Goal: Task Accomplishment & Management: Use online tool/utility

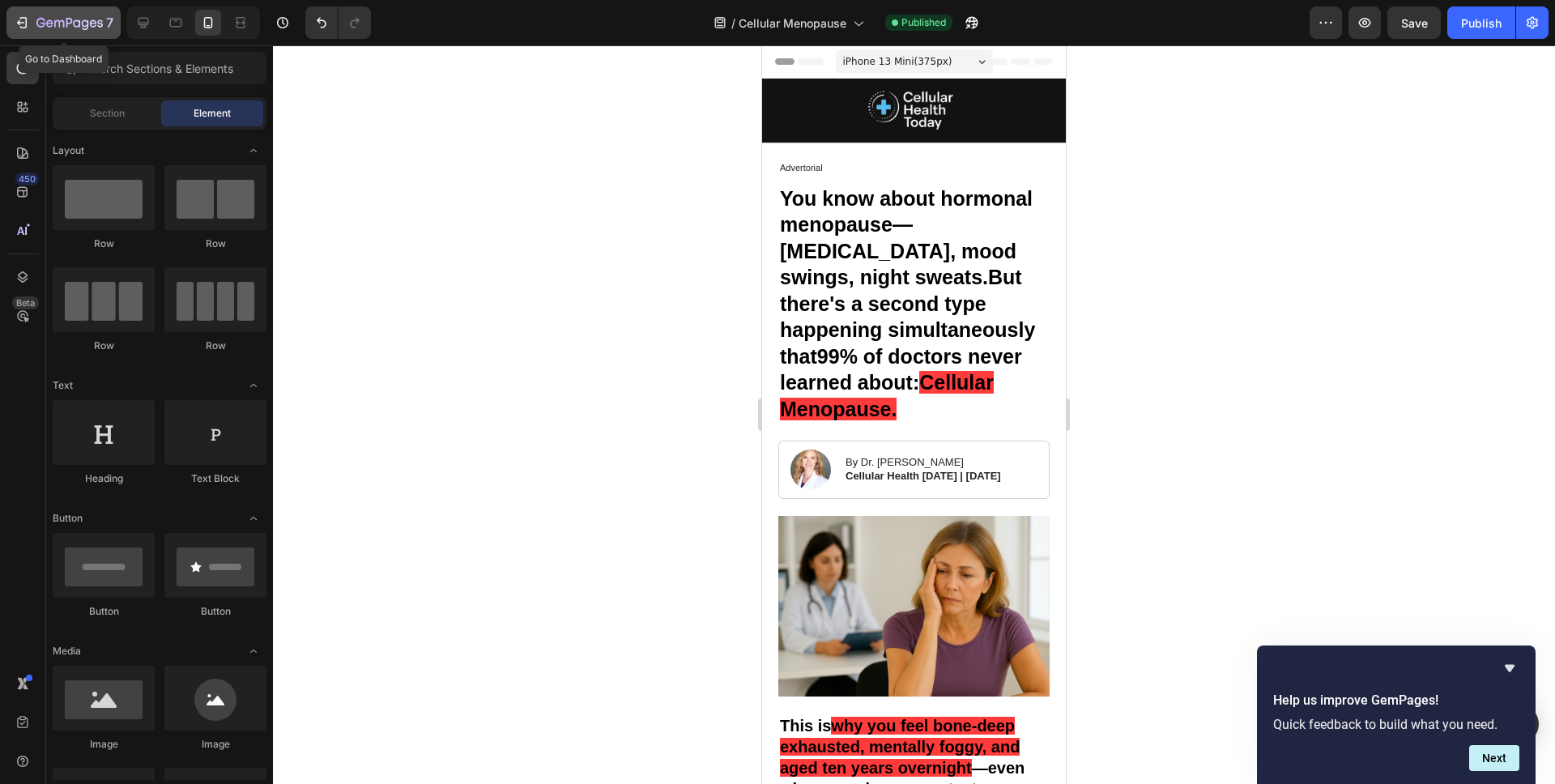
click at [52, 23] on icon "button" at bounding box center [69, 24] width 67 height 13
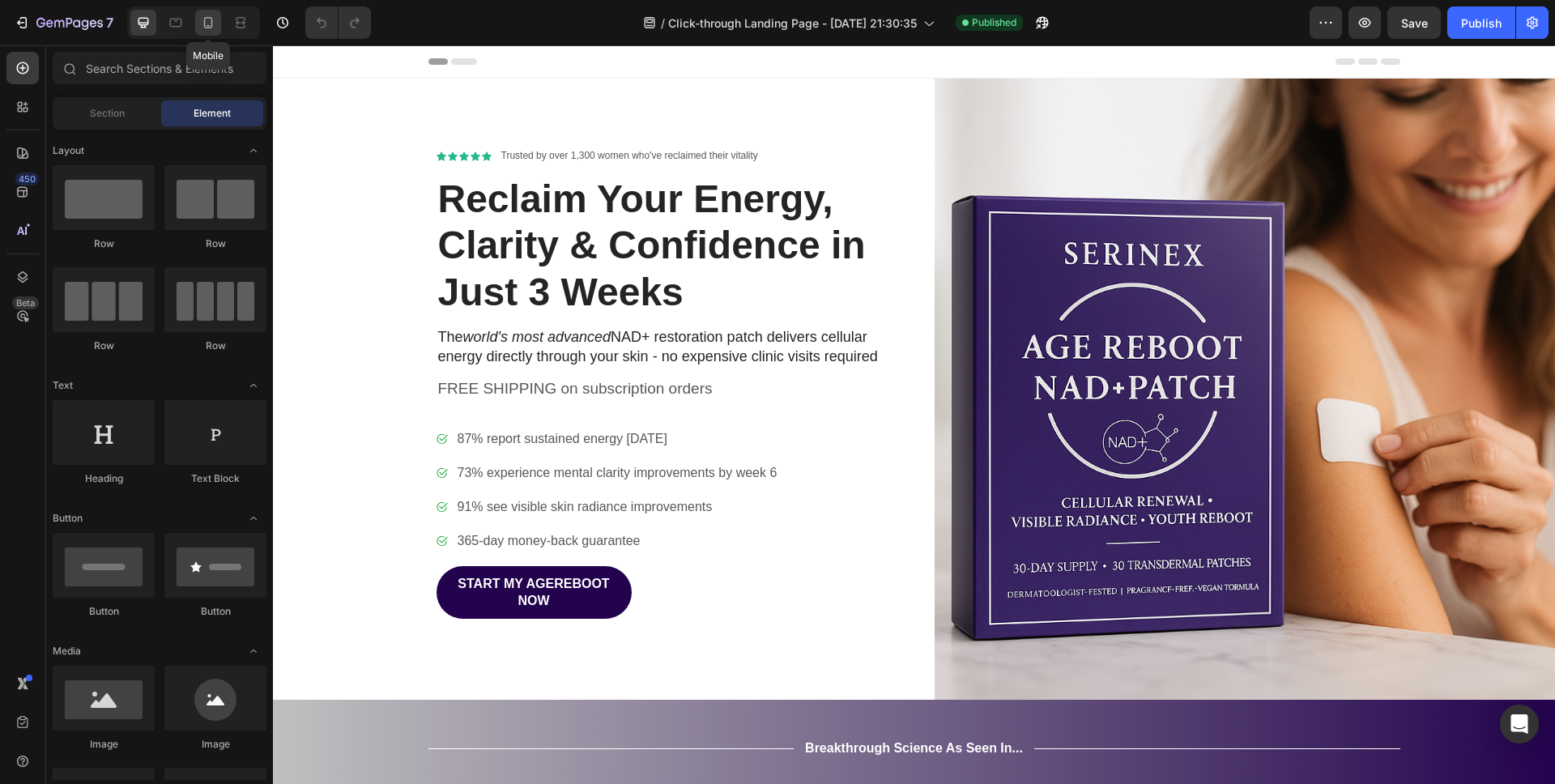
click at [204, 23] on icon at bounding box center [208, 22] width 9 height 11
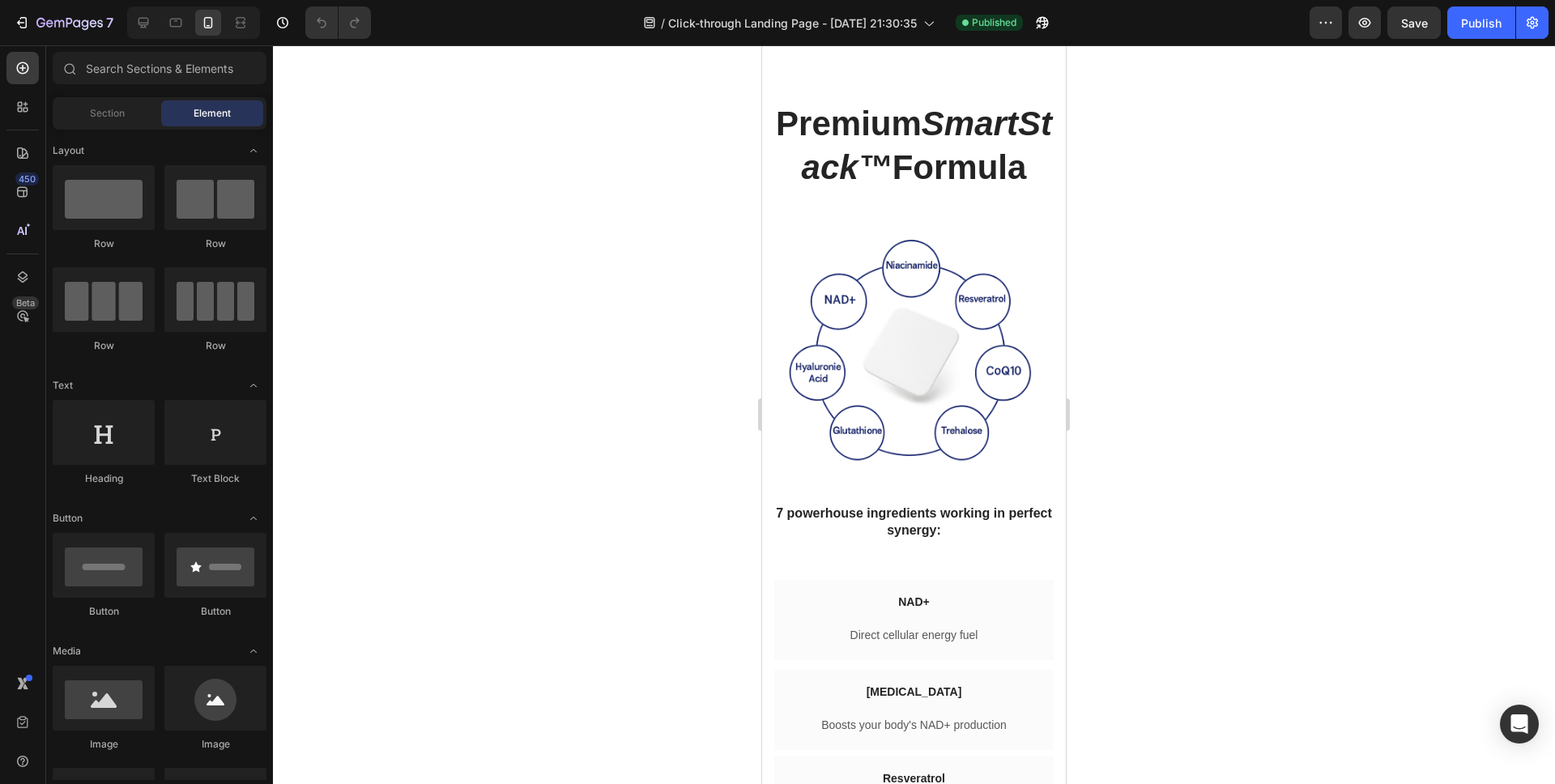
scroll to position [3501, 0]
click at [1038, 24] on icon "button" at bounding box center [1041, 22] width 16 height 16
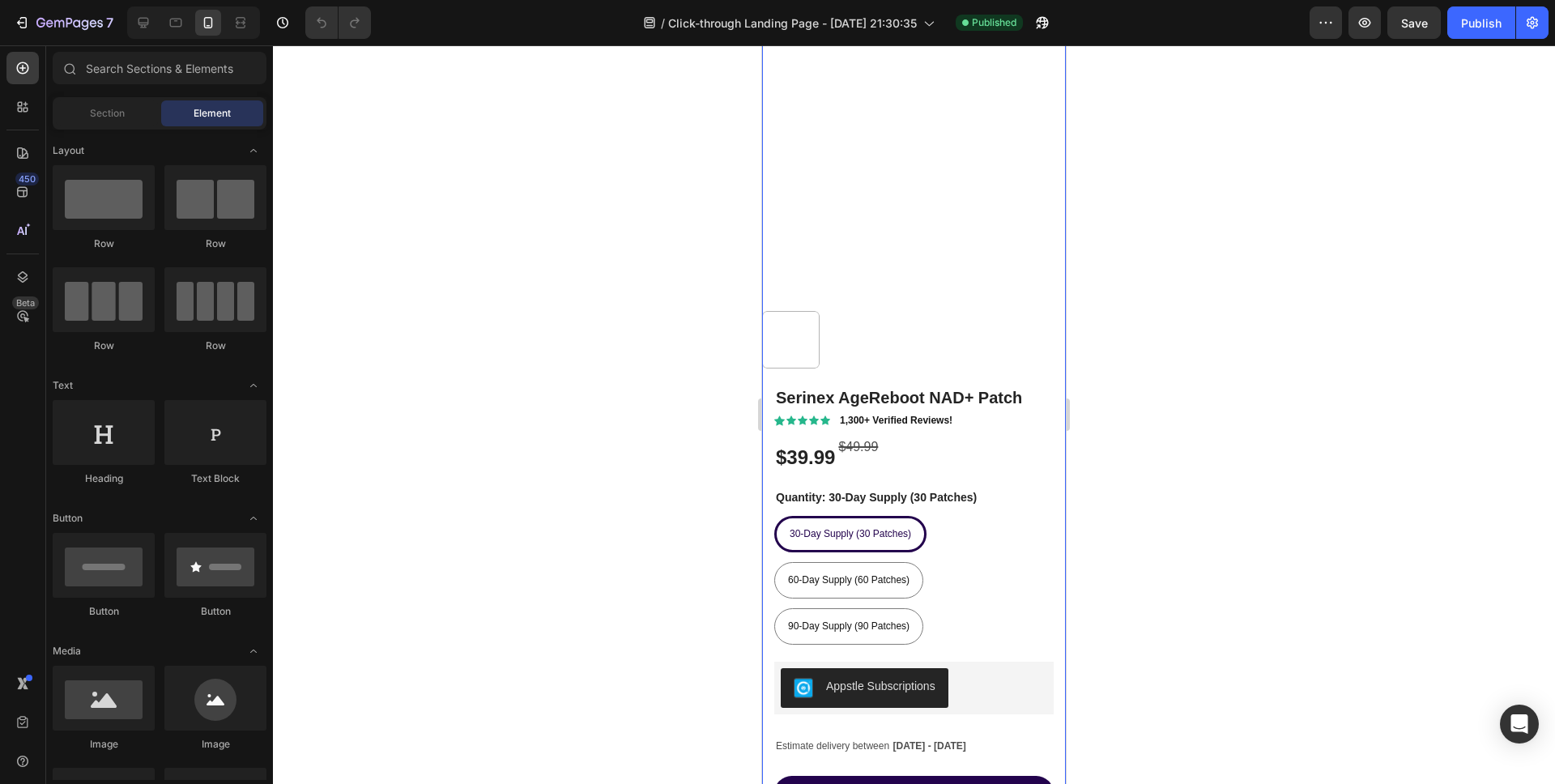
scroll to position [9204, 0]
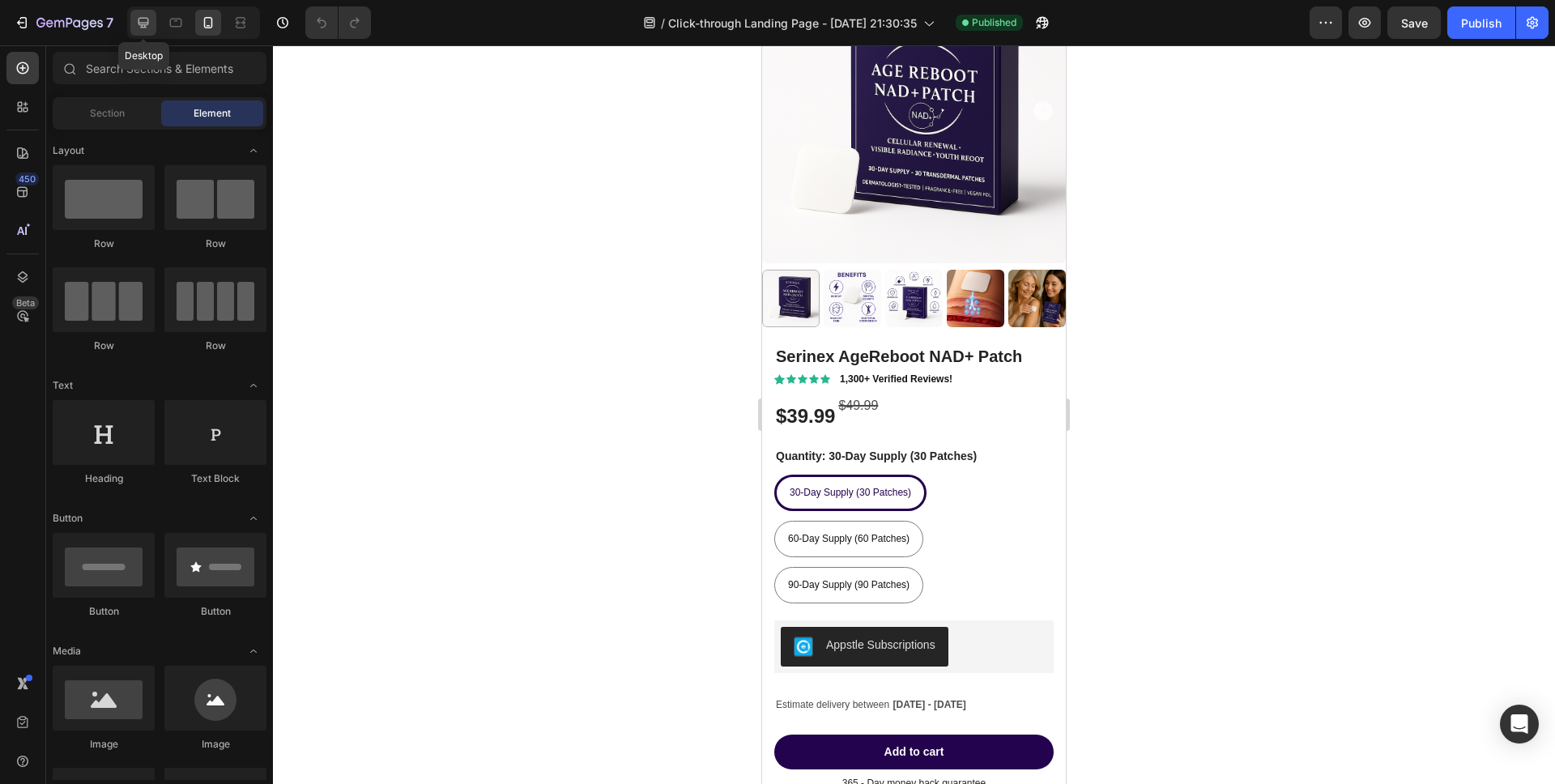
click at [148, 23] on icon at bounding box center [143, 23] width 10 height 10
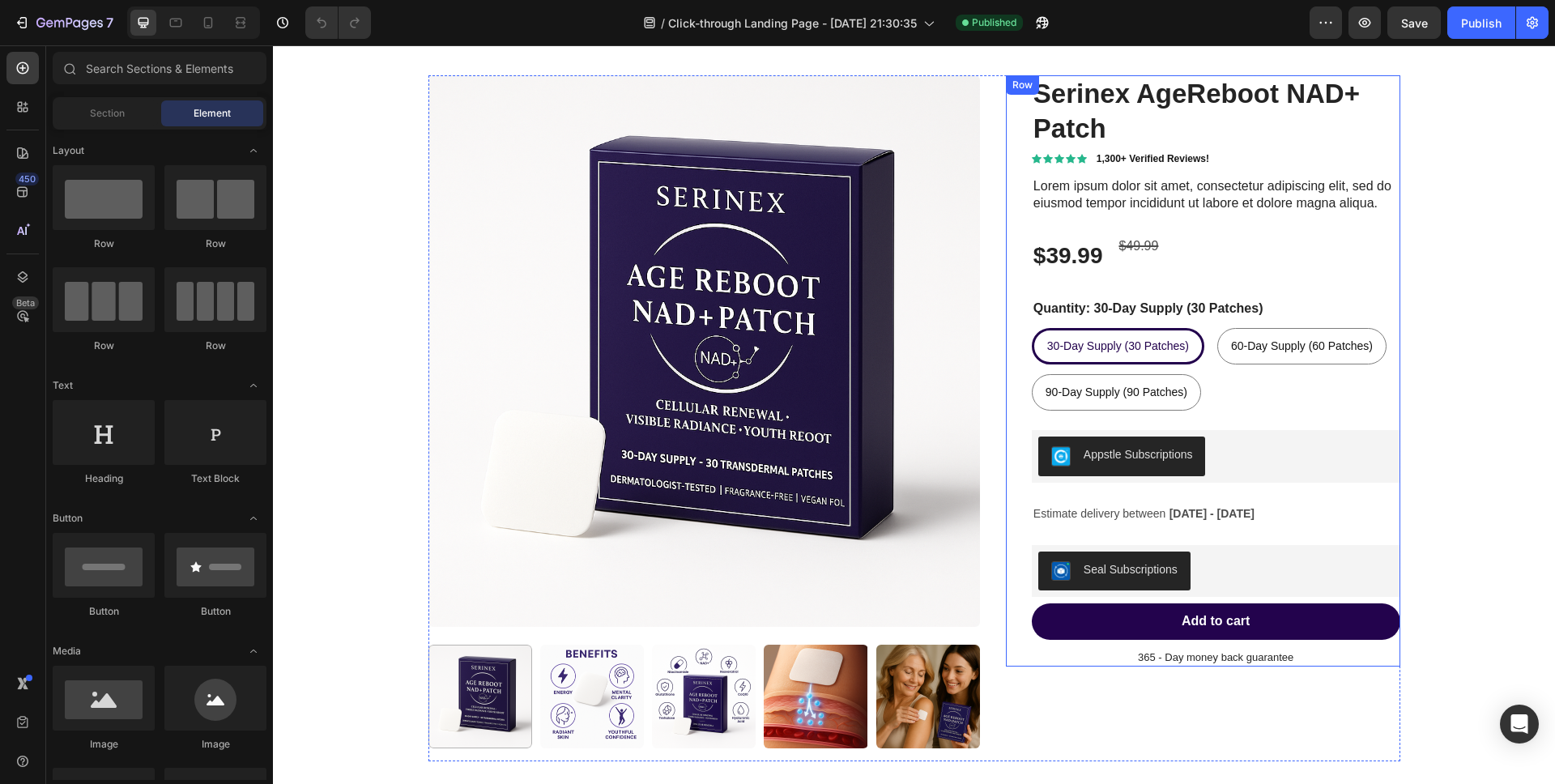
scroll to position [9129, 0]
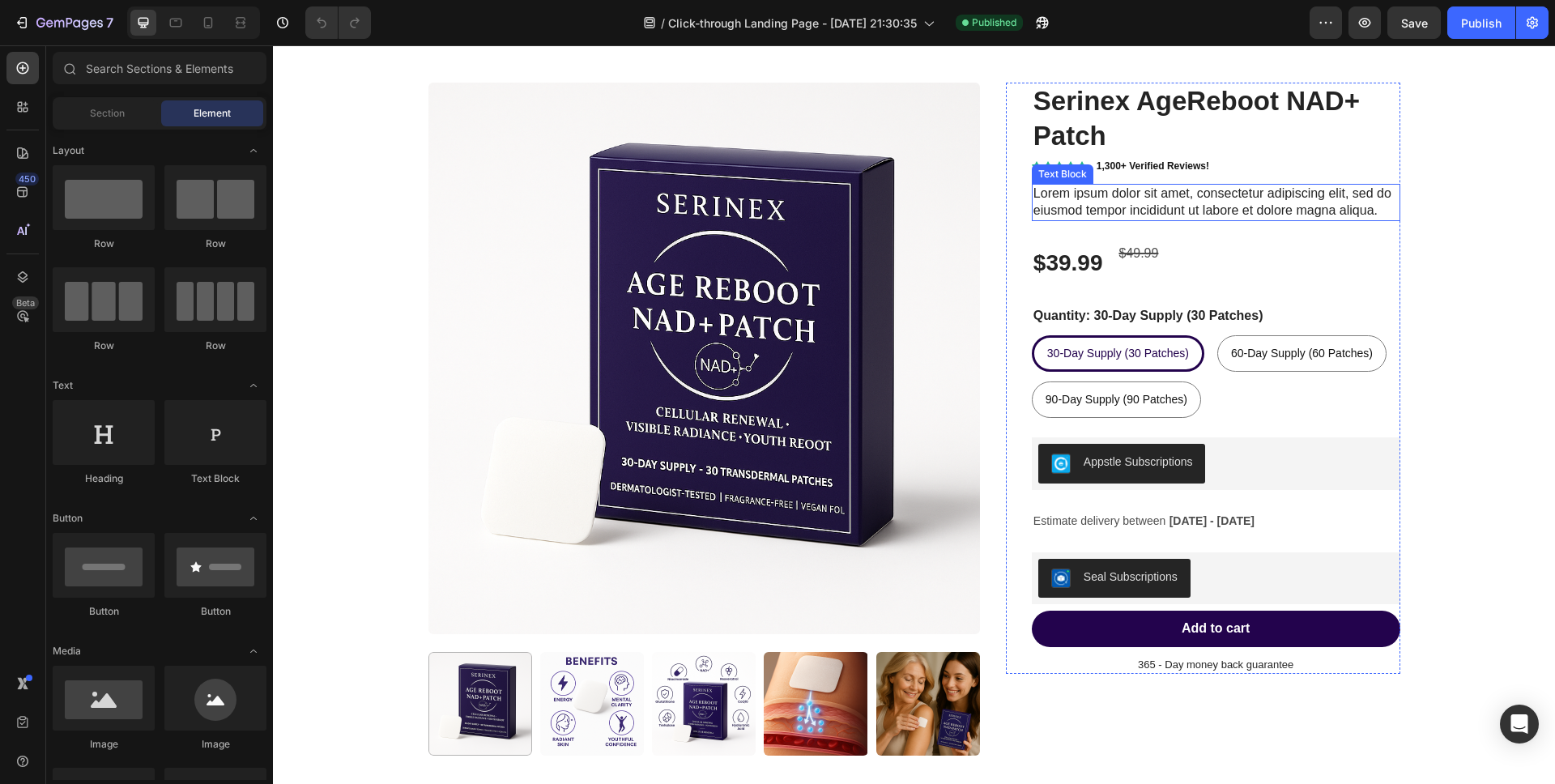
click at [1086, 206] on p "Lorem ipsum dolor sit amet, consectetur adipiscing elit, sed do eiusmod tempor …" at bounding box center [1215, 202] width 365 height 34
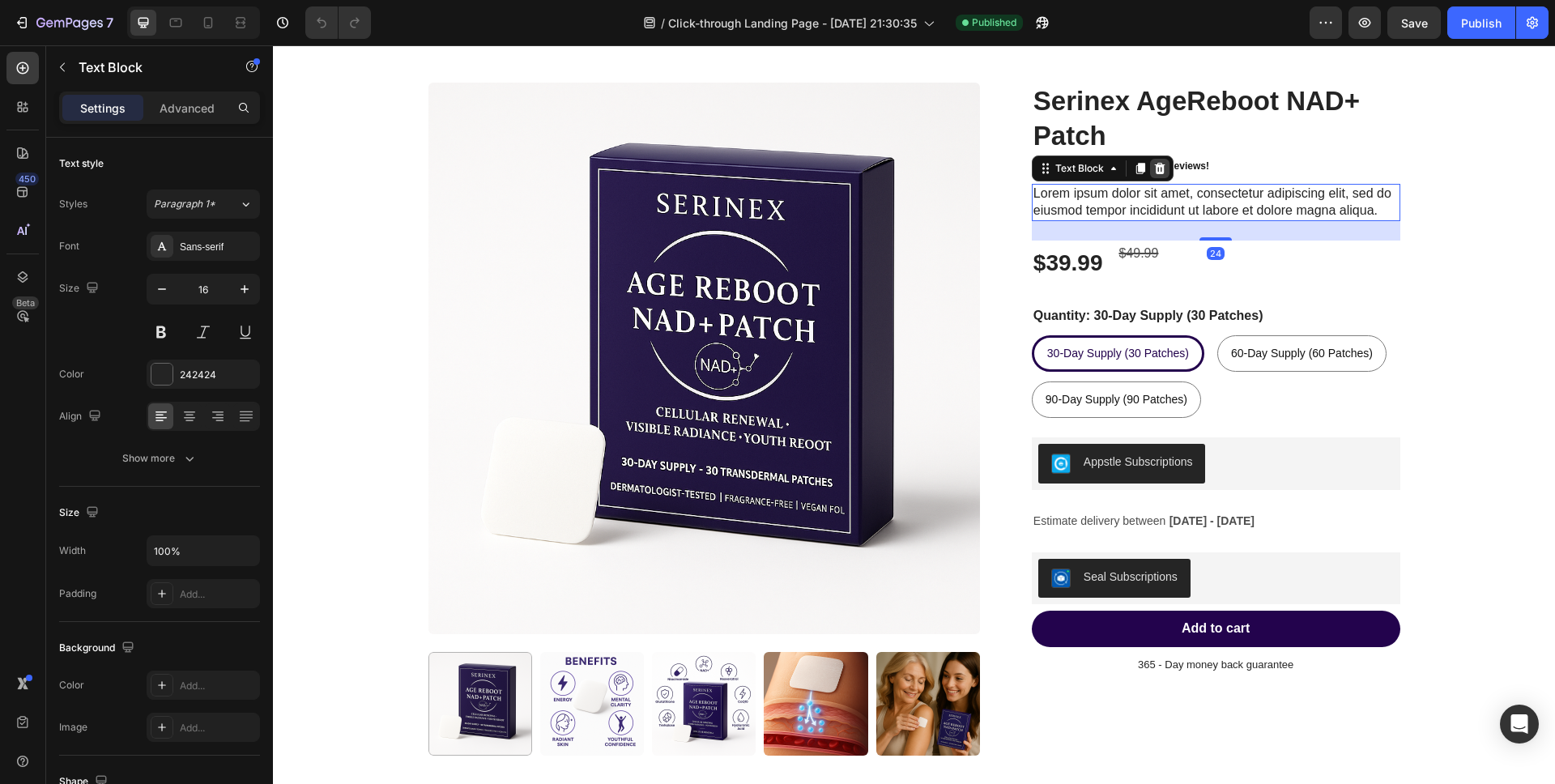
click at [1156, 171] on icon at bounding box center [1159, 168] width 10 height 11
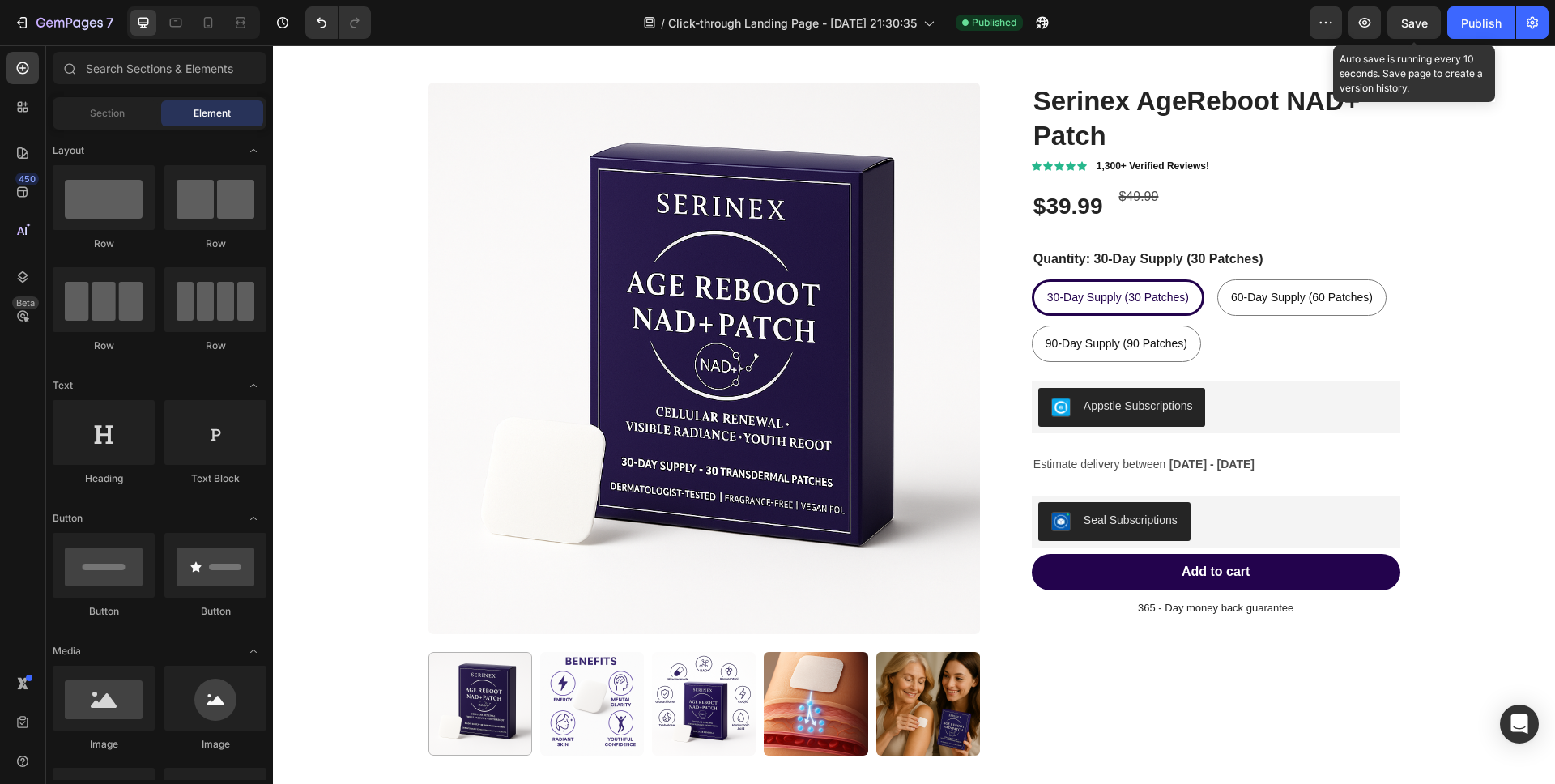
drag, startPoint x: 1428, startPoint y: 30, endPoint x: 1423, endPoint y: 39, distance: 10.3
click at [1428, 30] on button "Save" at bounding box center [1413, 23] width 53 height 32
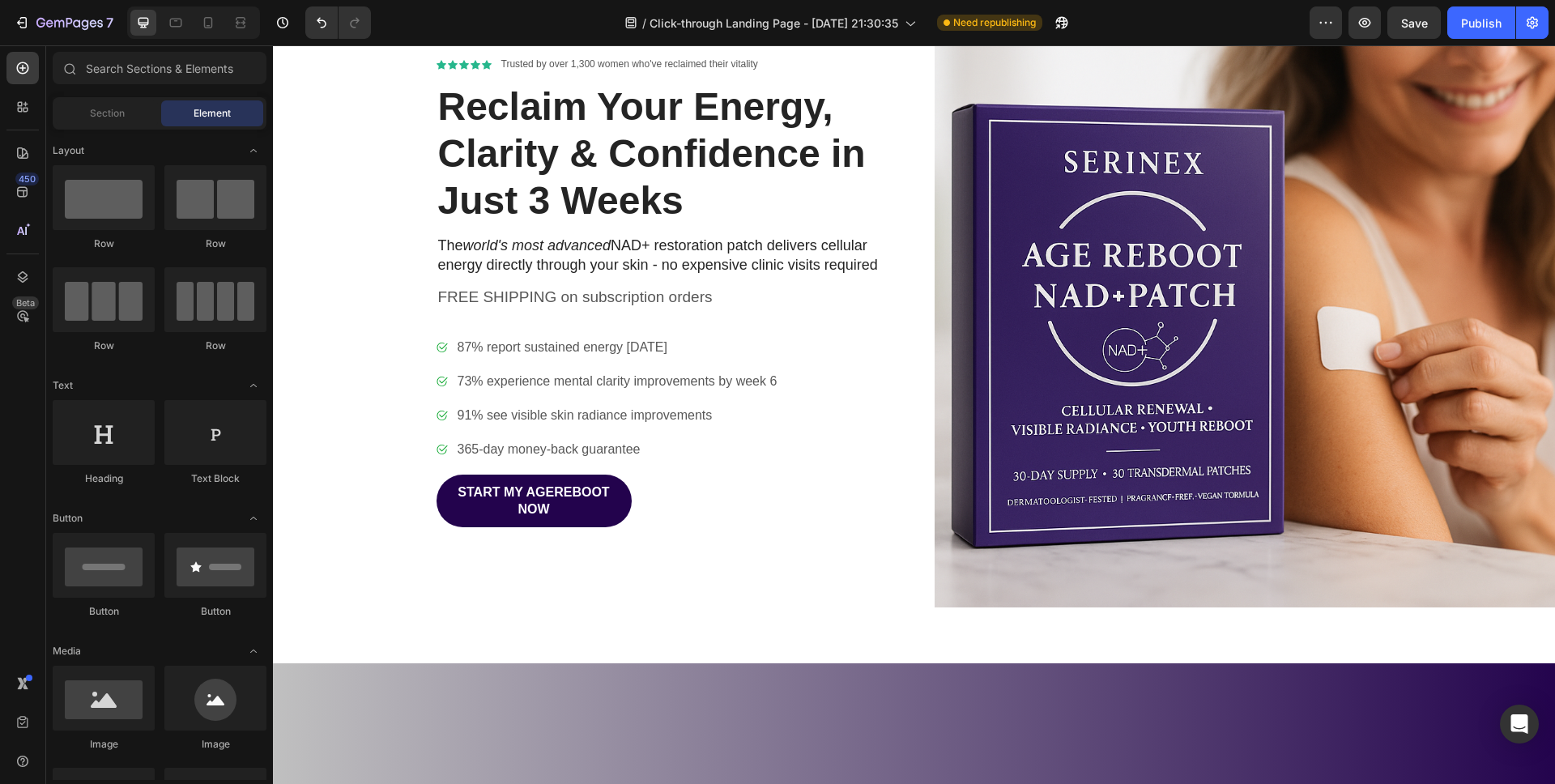
scroll to position [0, 0]
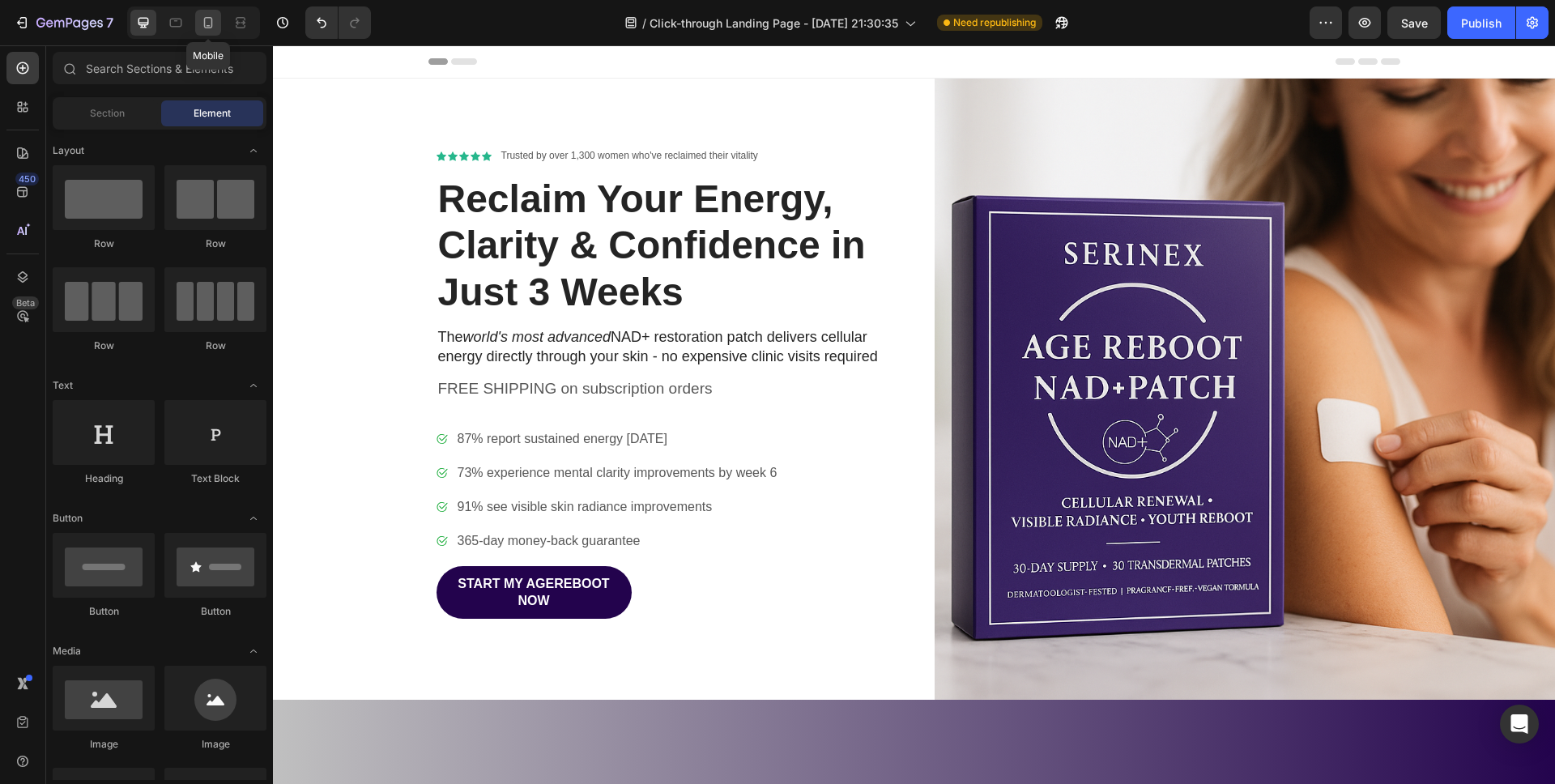
click at [215, 27] on icon at bounding box center [207, 22] width 16 height 16
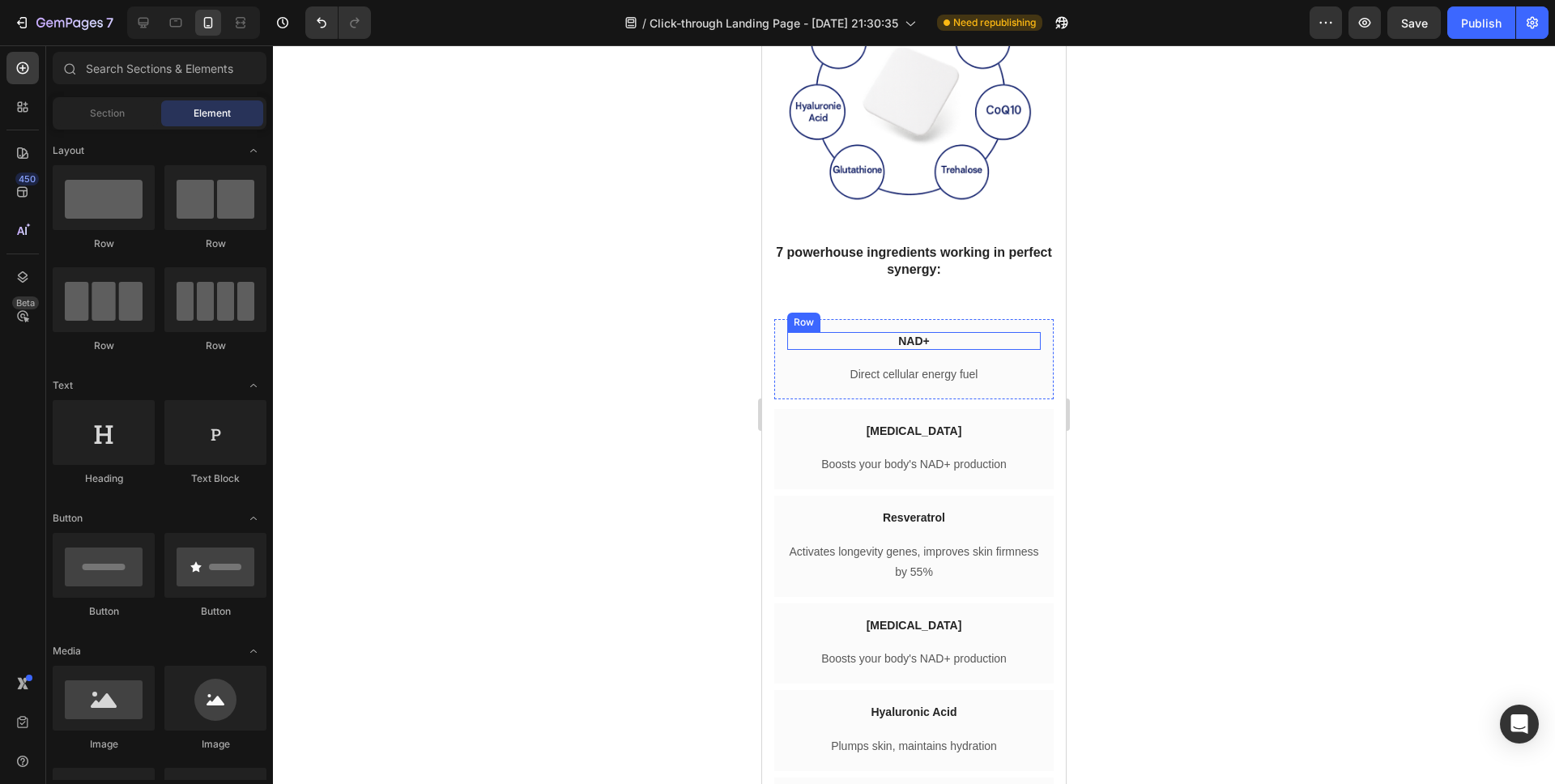
scroll to position [3767, 0]
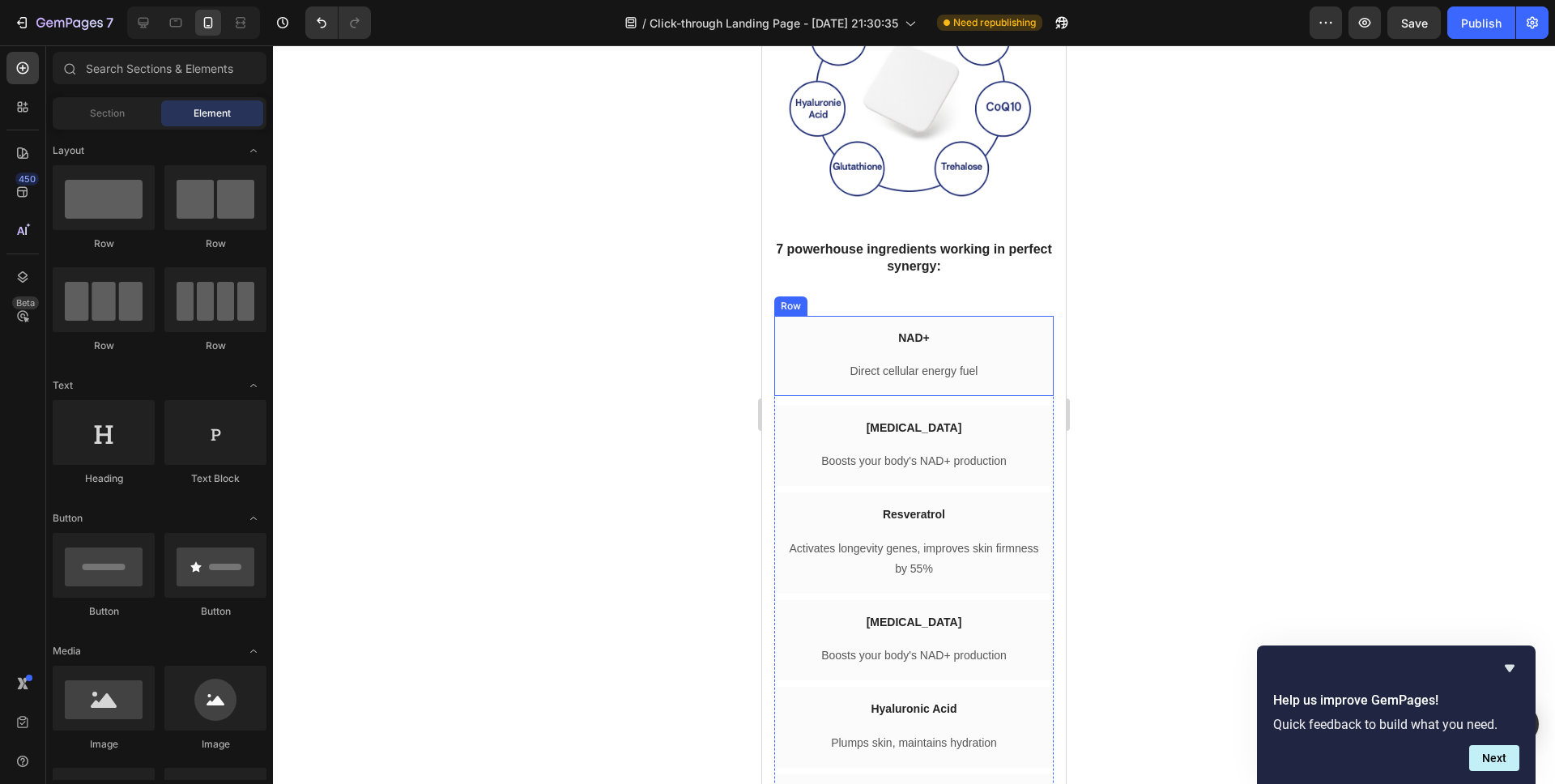
click at [877, 370] on div "Image NAD+ Heading Row Direct cellular energy fuel Text block Row" at bounding box center [913, 356] width 279 height 80
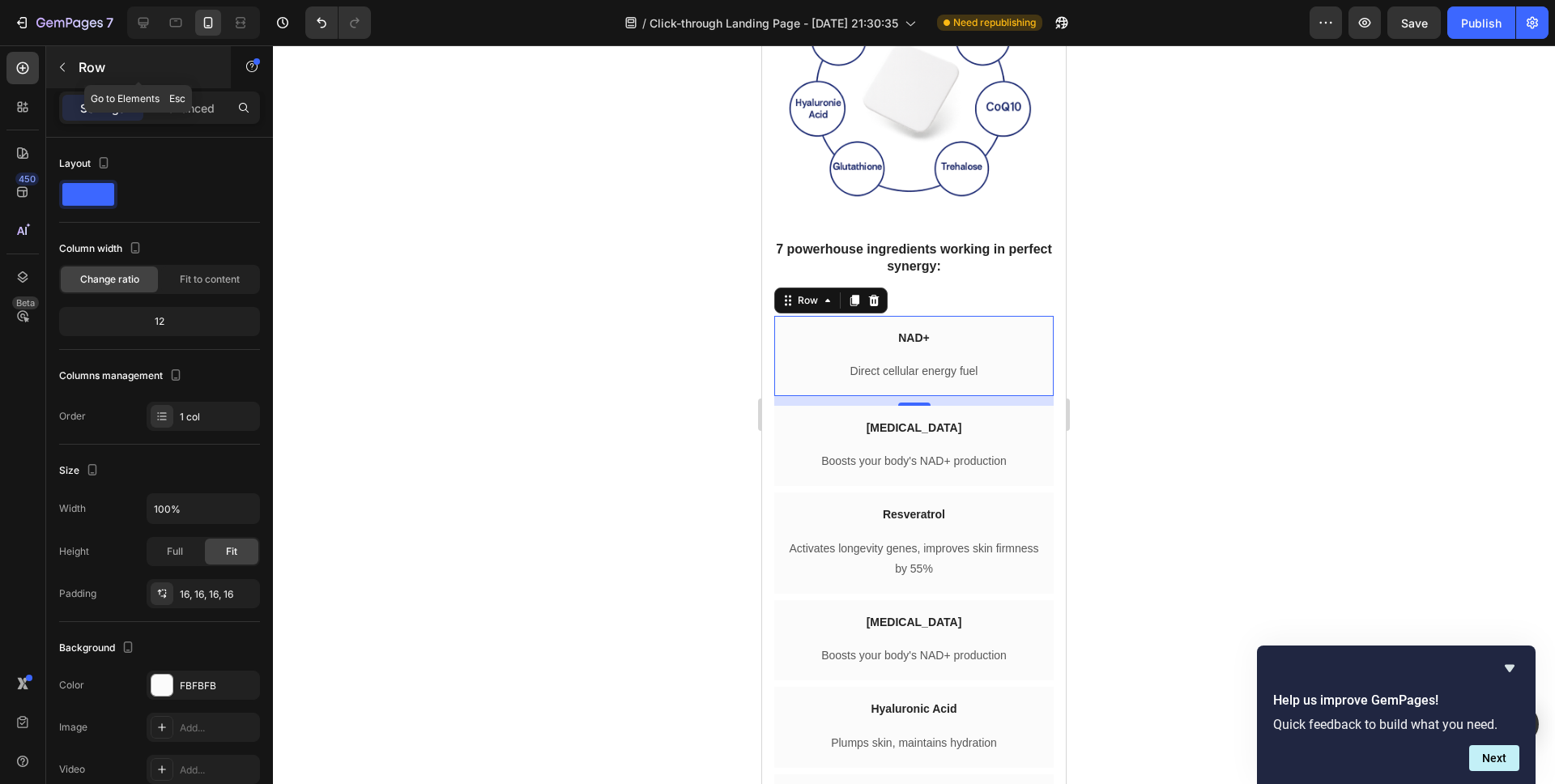
click at [75, 67] on div "Row" at bounding box center [138, 67] width 185 height 42
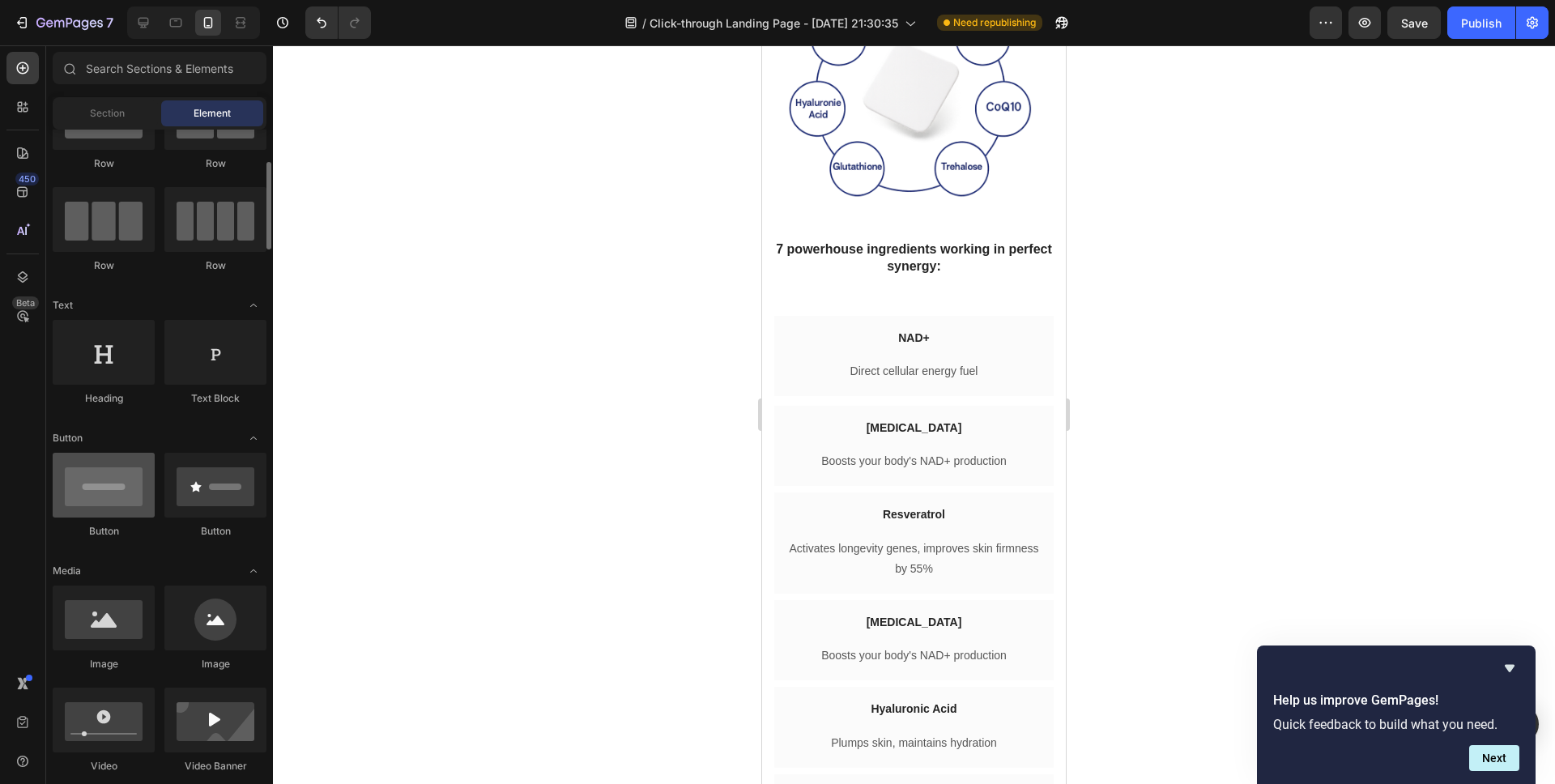
scroll to position [99, 0]
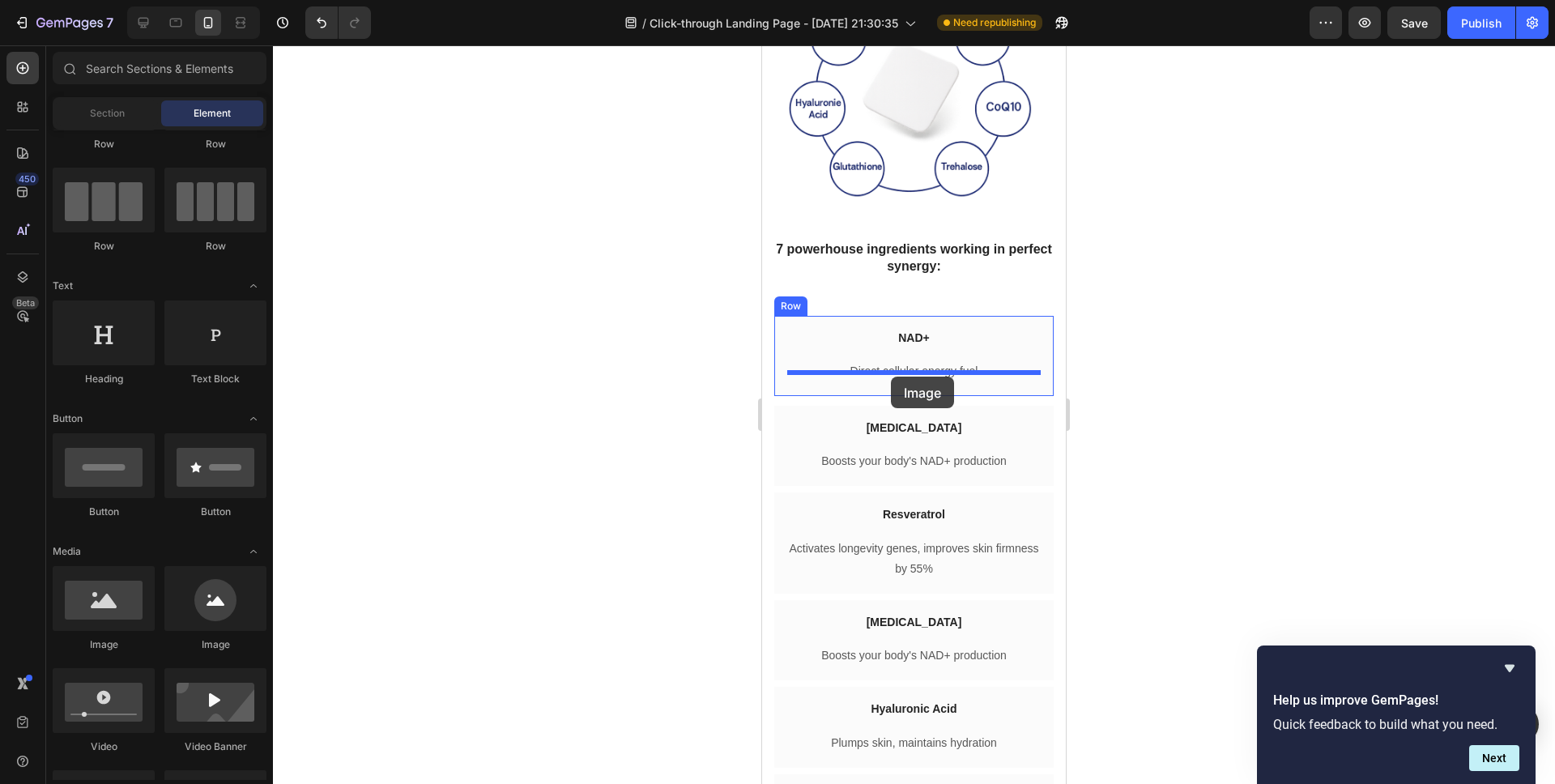
drag, startPoint x: 934, startPoint y: 645, endPoint x: 890, endPoint y: 377, distance: 271.6
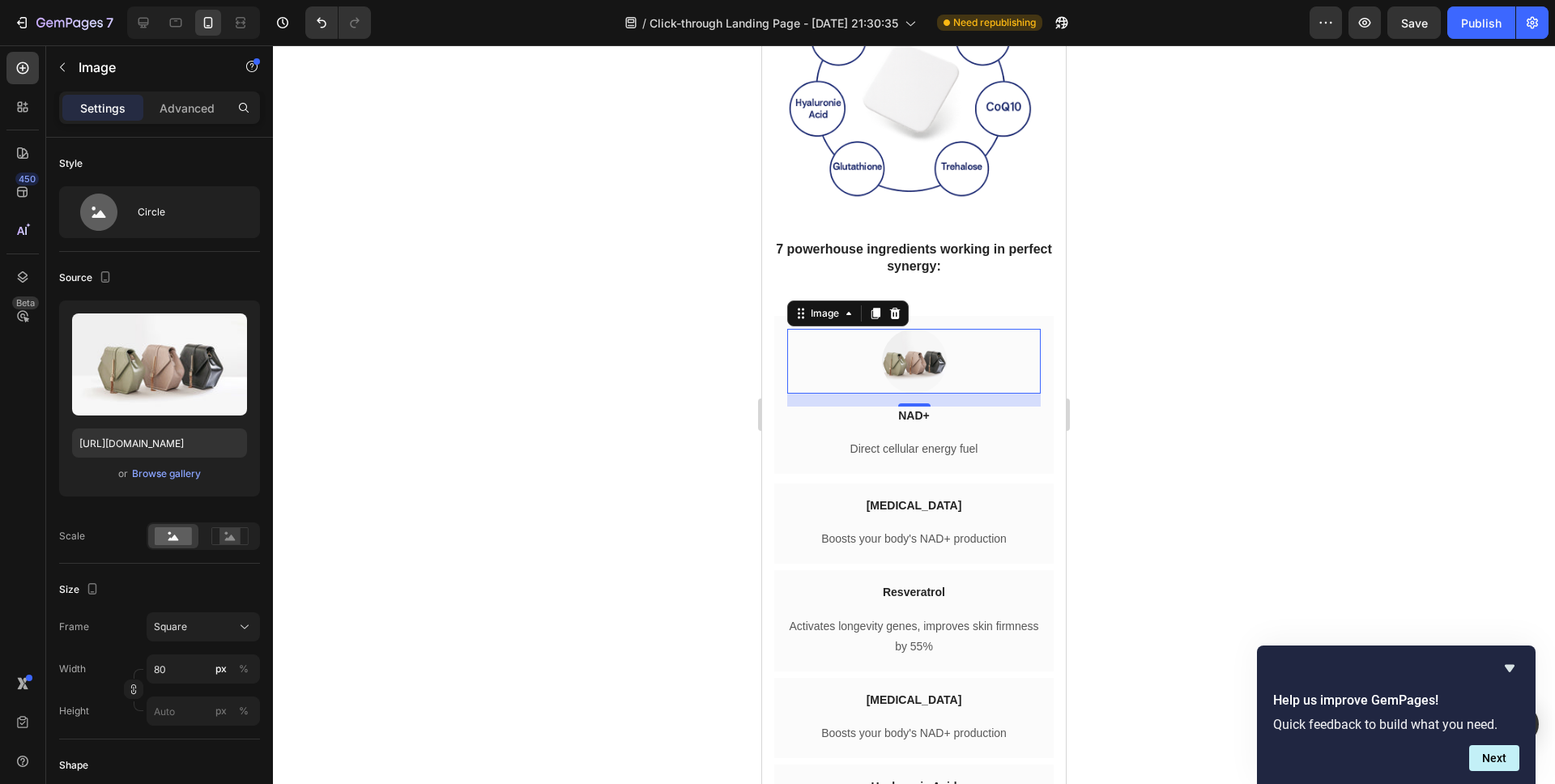
click at [569, 475] on div at bounding box center [914, 415] width 1282 height 738
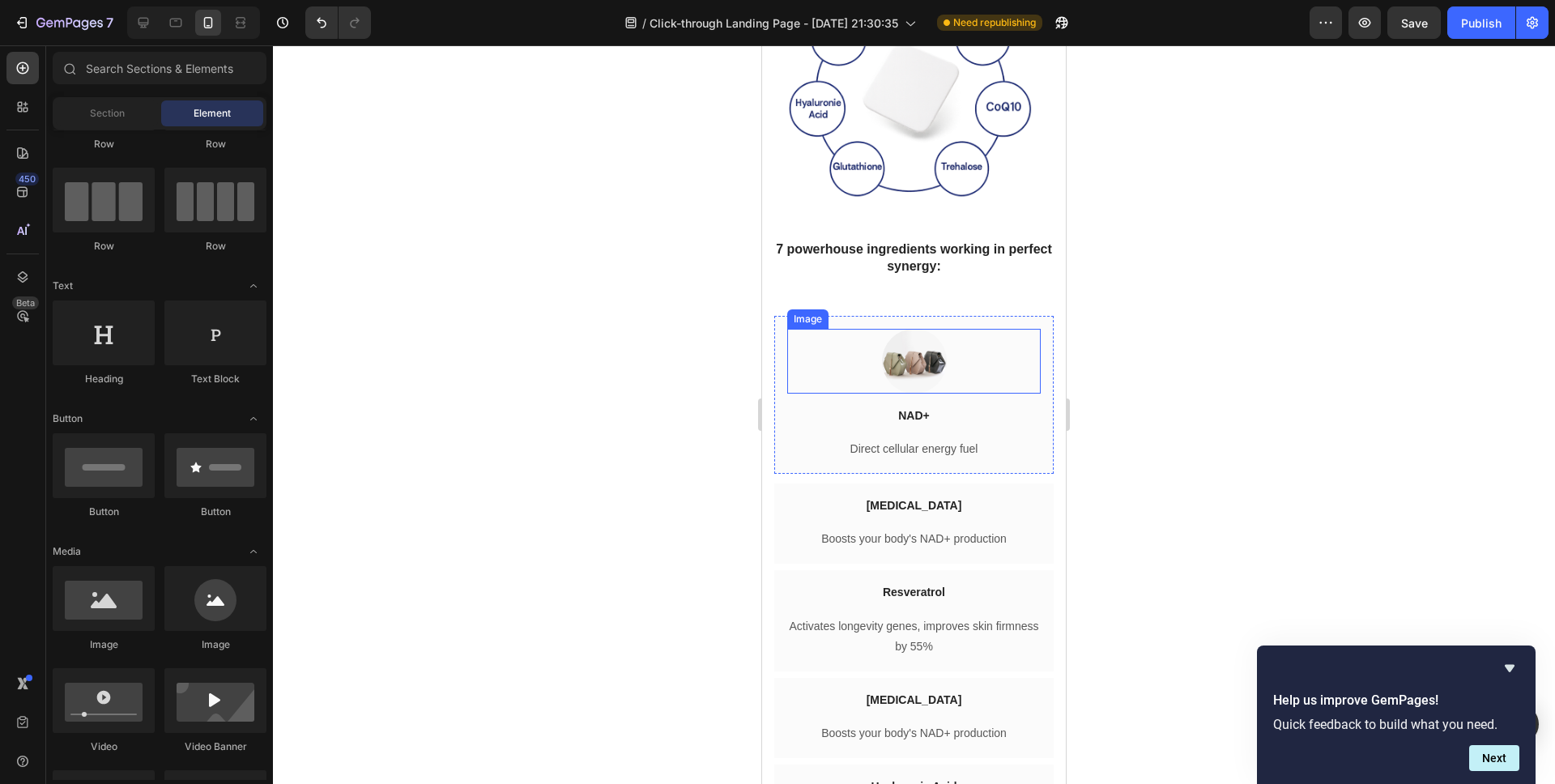
click at [902, 394] on img at bounding box center [914, 361] width 65 height 65
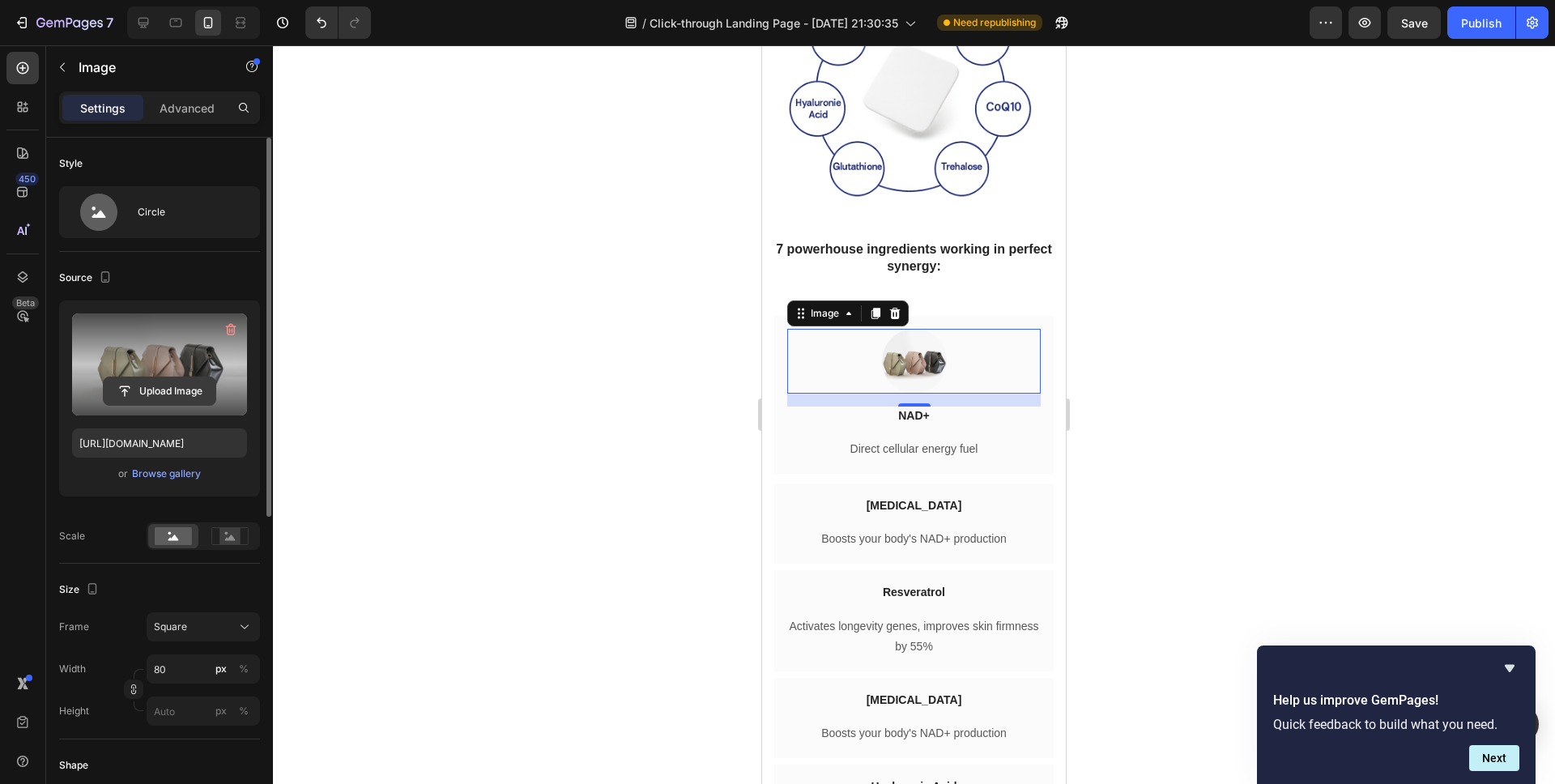
click at [137, 394] on input "file" at bounding box center [159, 391] width 112 height 28
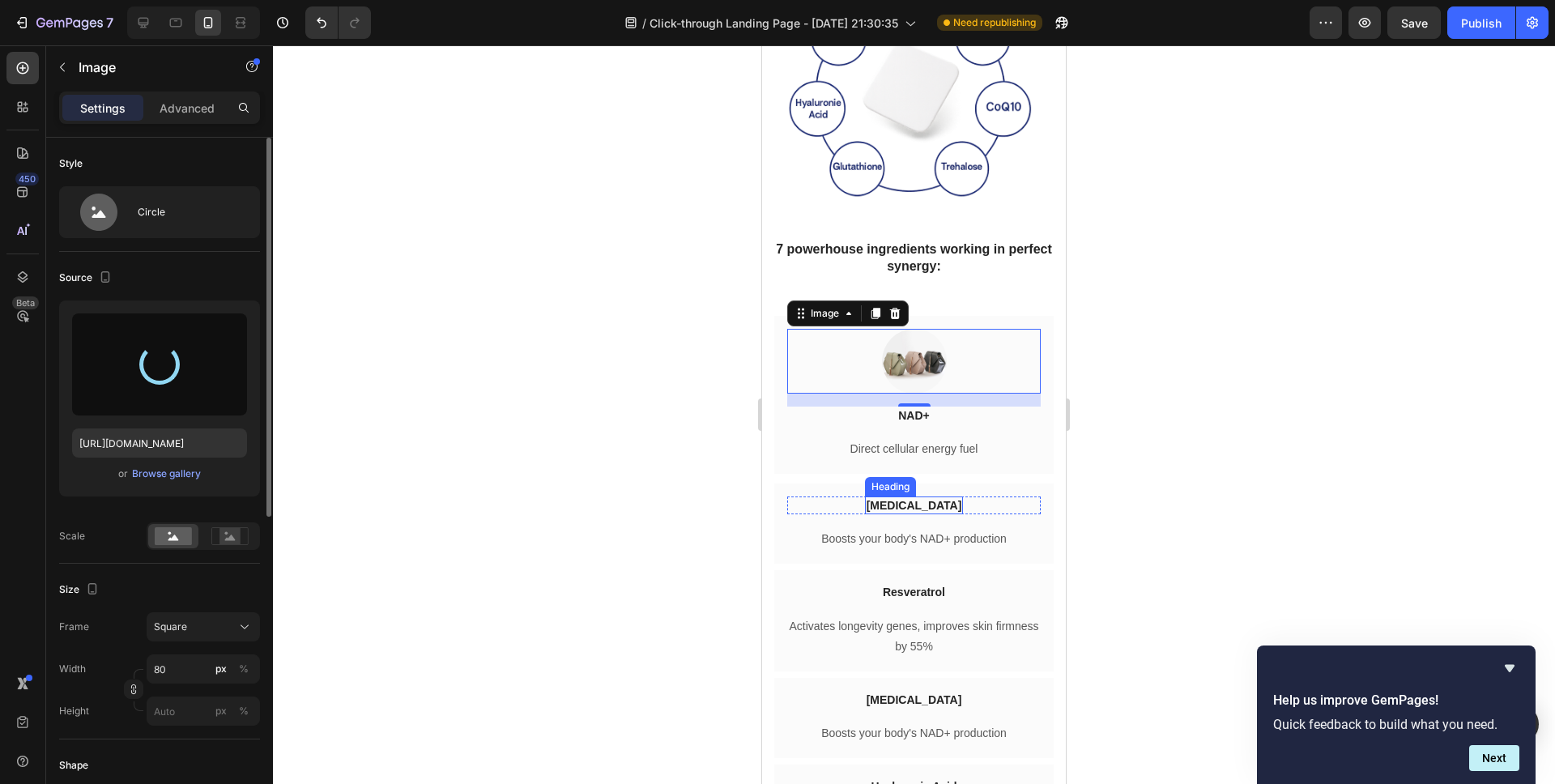
type input "https://cdn.shopify.com/s/files/1/0693/4341/2406/files/gempages_570282855607829…"
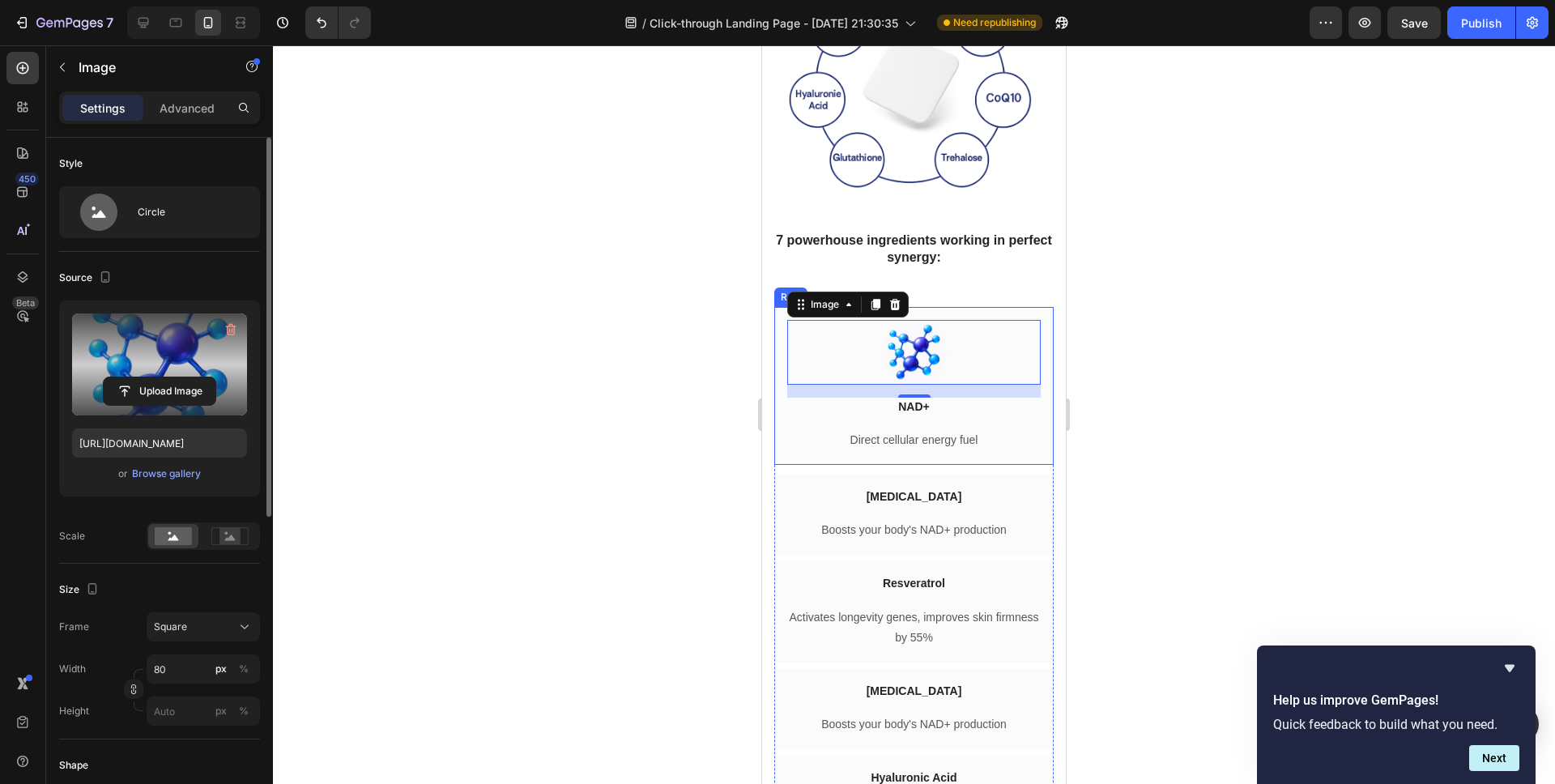
scroll to position [3780, 0]
click at [650, 499] on div at bounding box center [914, 415] width 1282 height 738
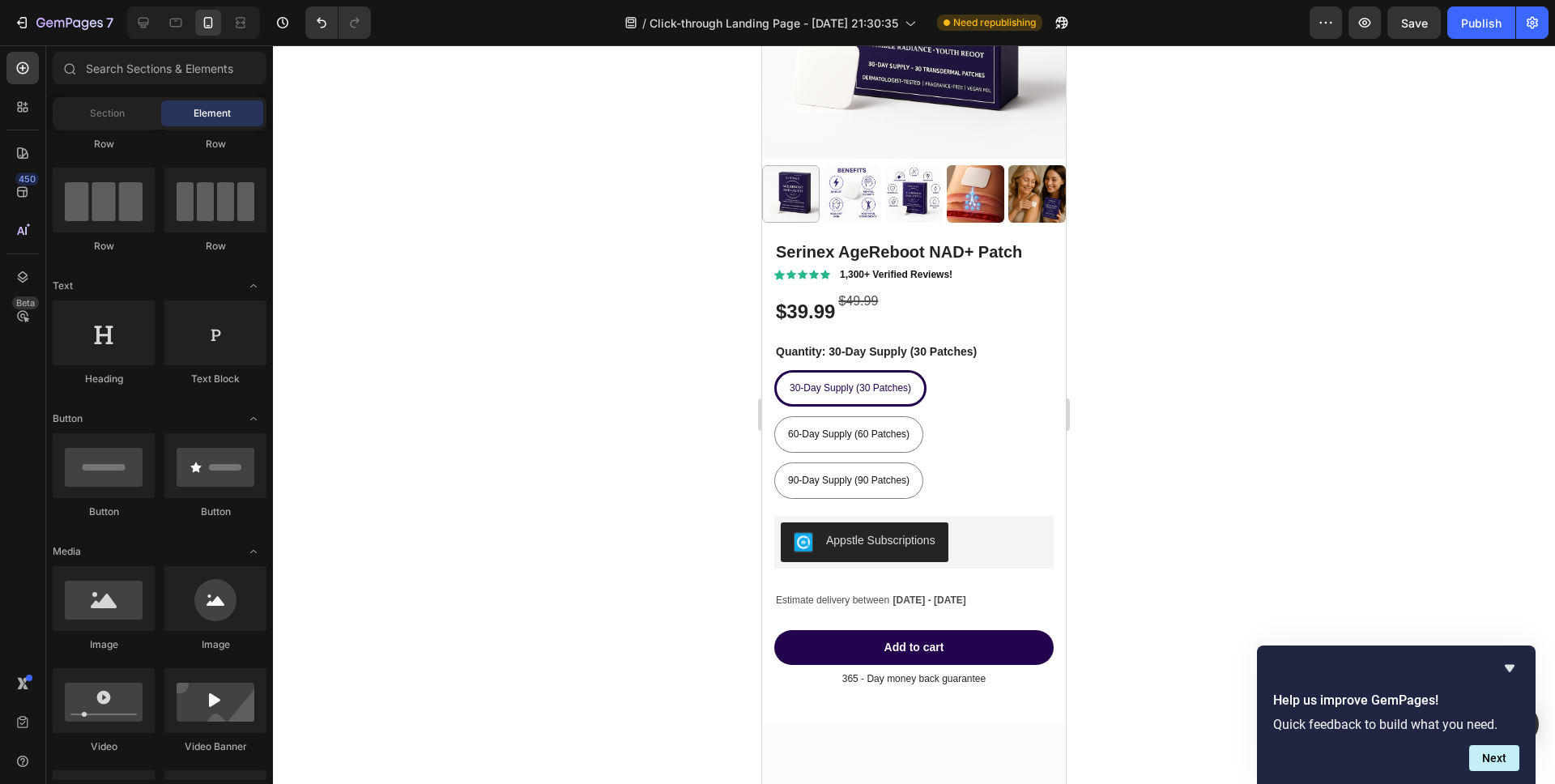
scroll to position [9388, 0]
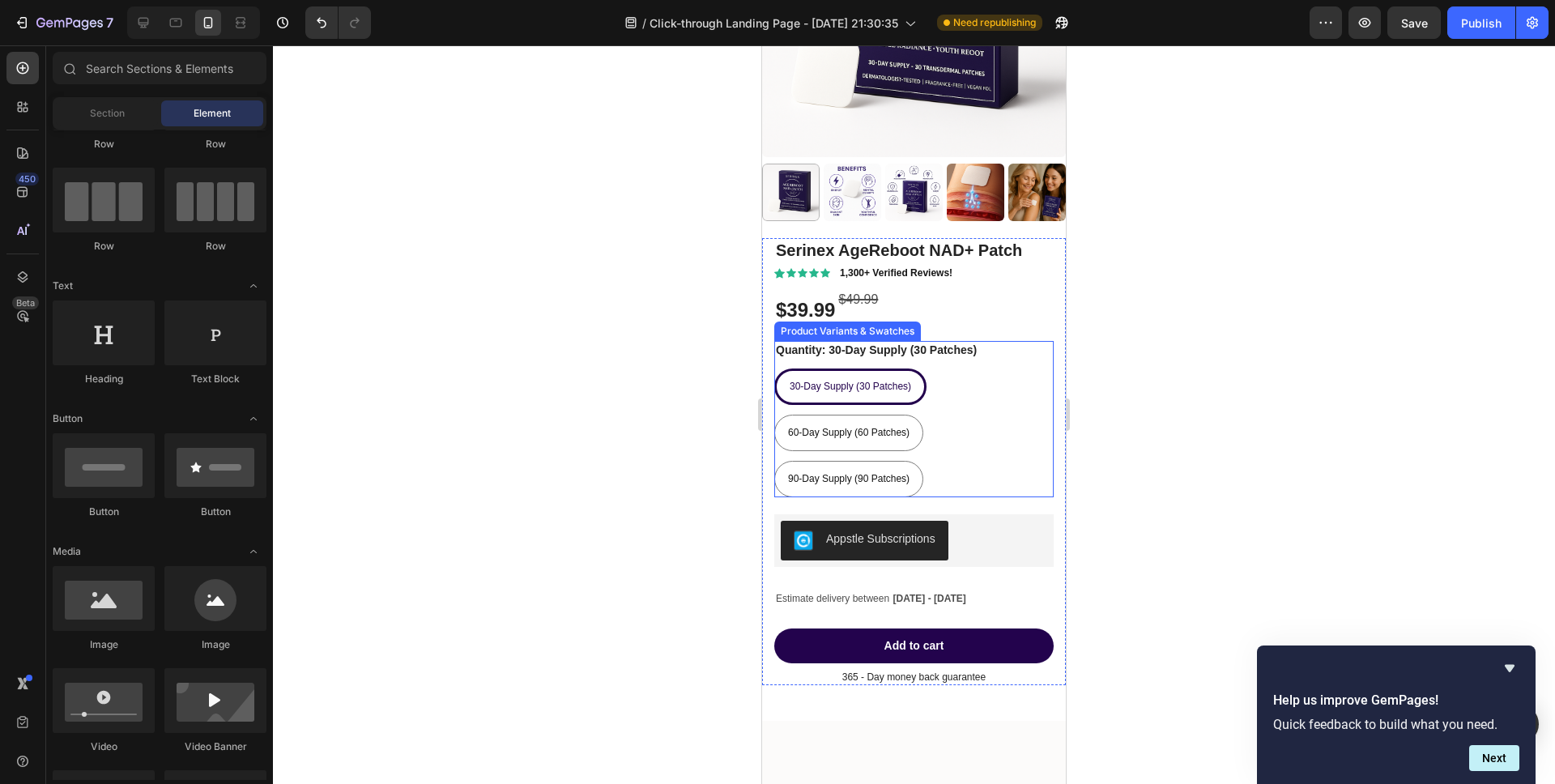
click at [868, 421] on div "60-Day Supply (60 Patches)" at bounding box center [848, 433] width 148 height 30
click at [774, 415] on input "60-Day Supply (60 Patches) 60-Day Supply (60 Patches) 60-Day Supply (60 Patches)" at bounding box center [773, 414] width 1 height 1
radio input "true"
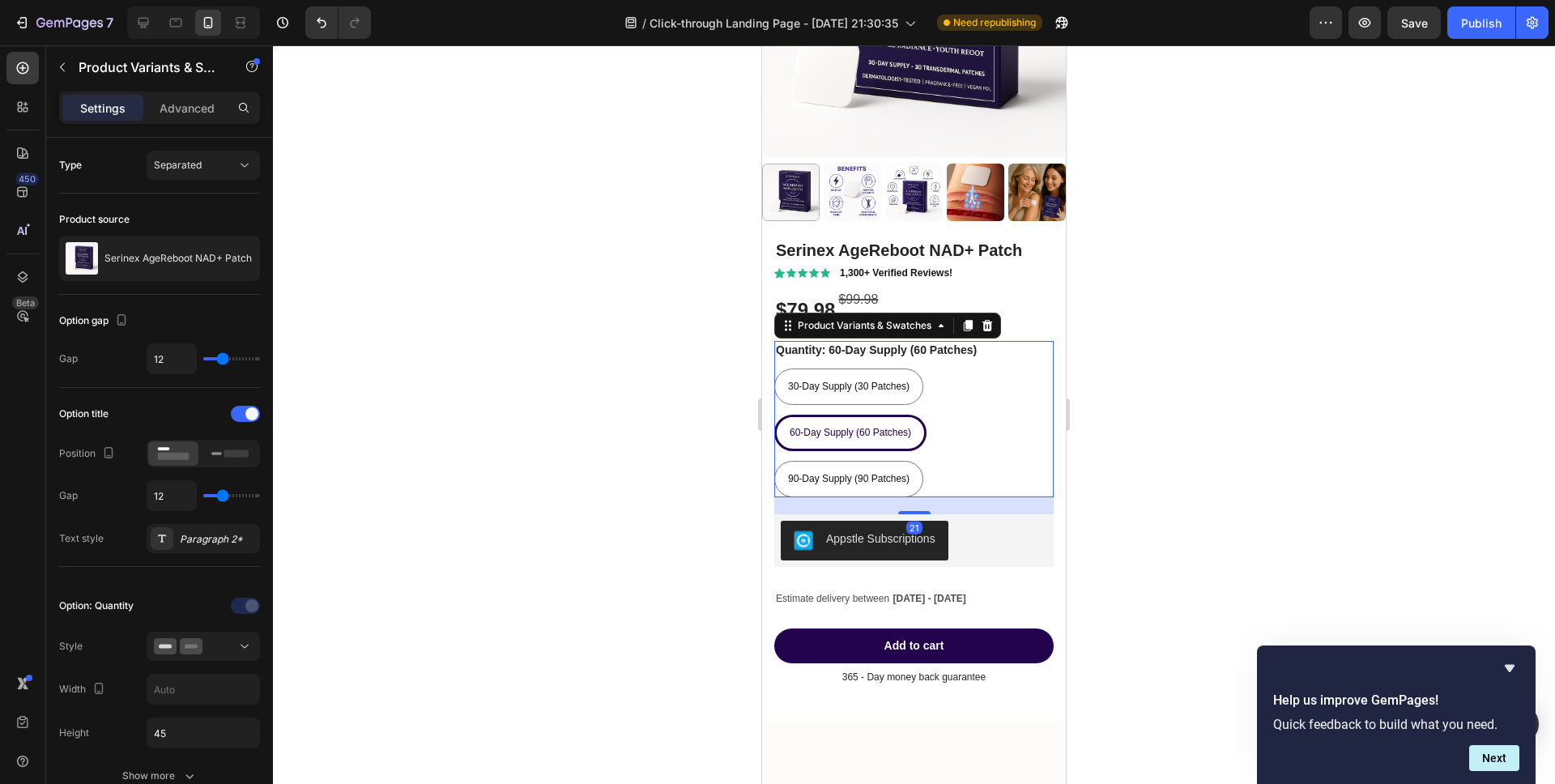
click at [872, 480] on span "90-Day Supply (90 Patches)" at bounding box center [848, 478] width 121 height 11
click at [774, 460] on input "90-Day Supply (90 Patches) 90-Day Supply (90 Patches) 90-Day Supply (90 Patches)" at bounding box center [773, 459] width 1 height 1
radio input "true"
click at [666, 502] on div at bounding box center [914, 415] width 1282 height 738
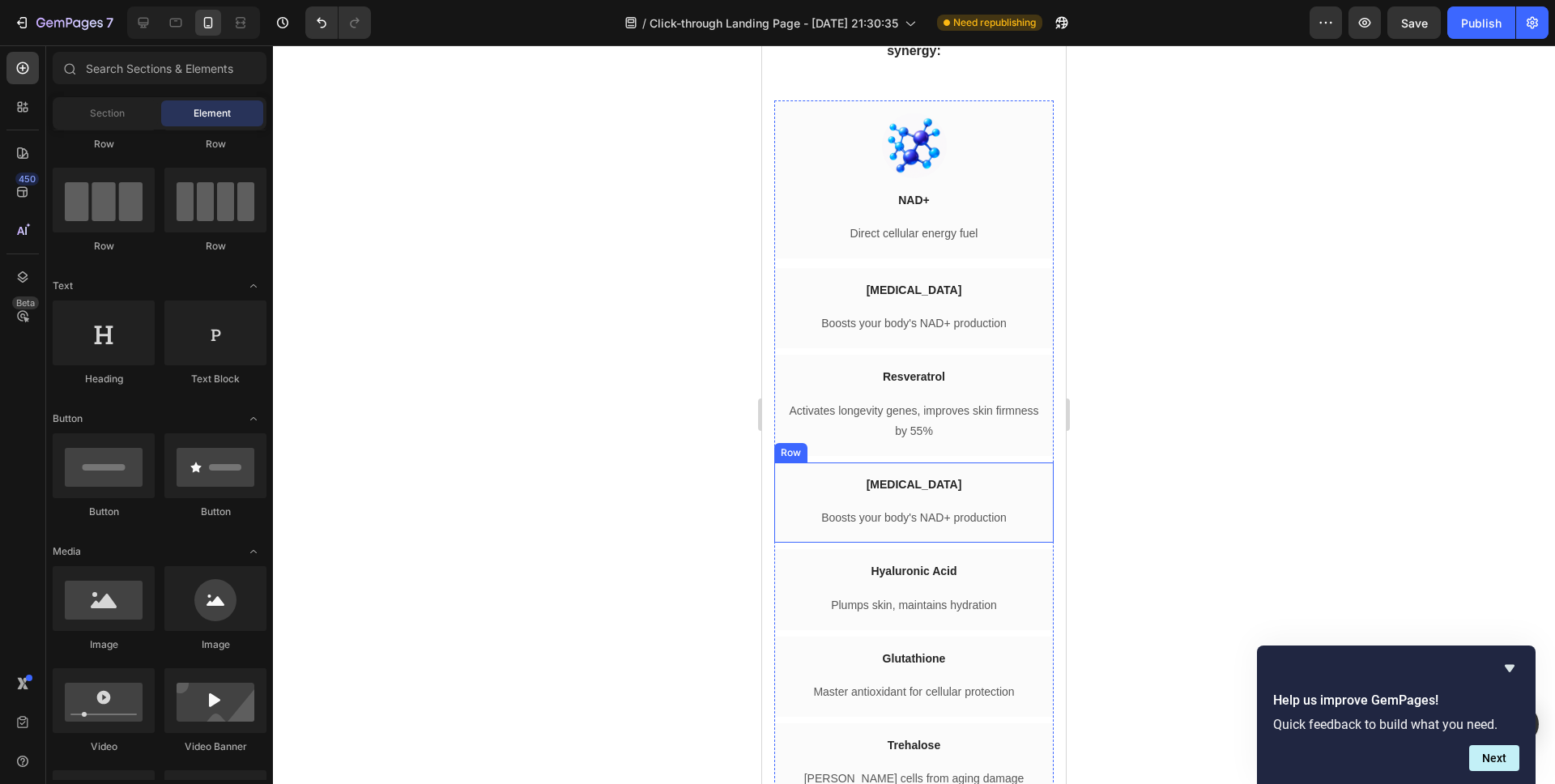
scroll to position [3988, 0]
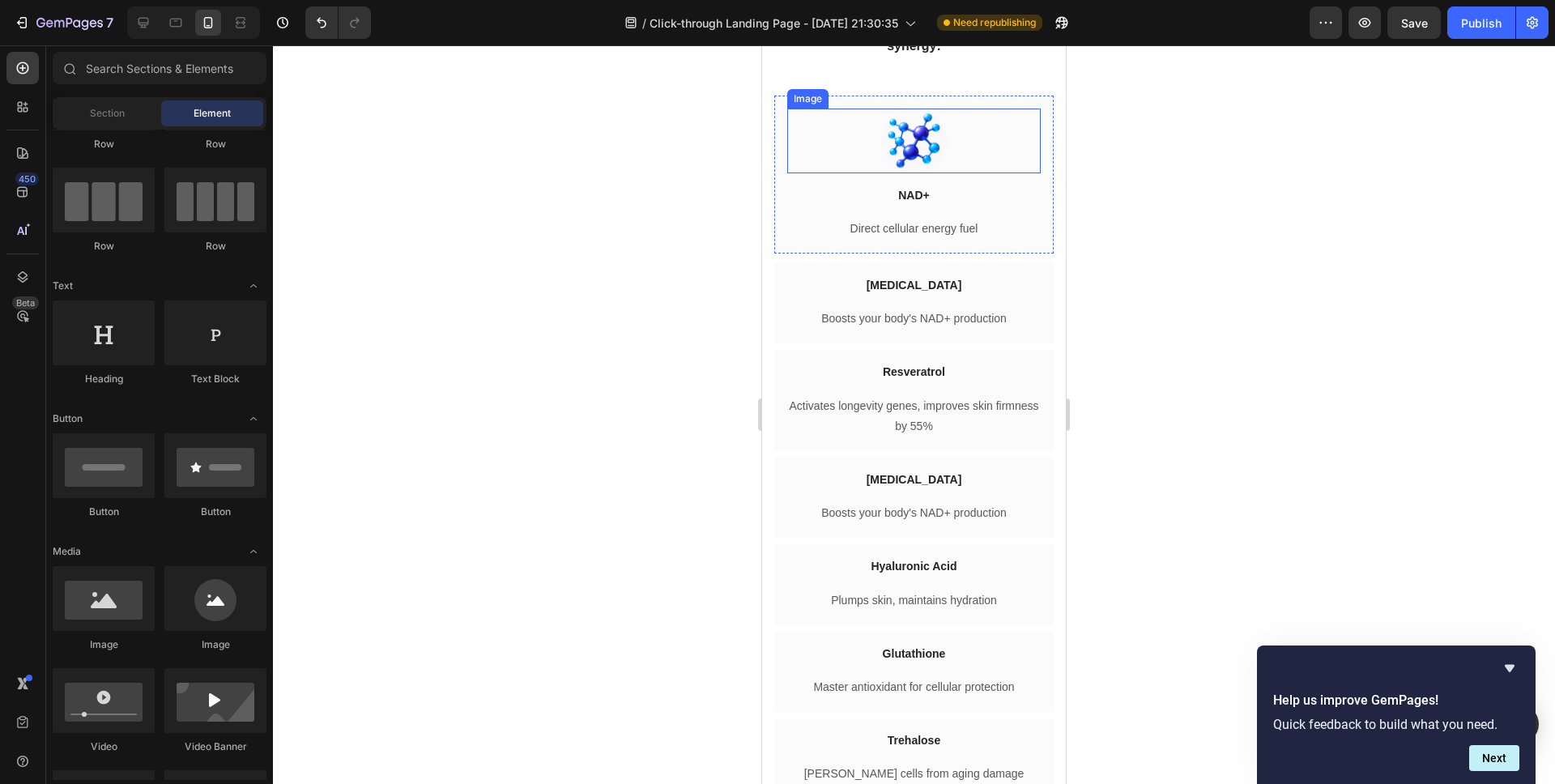
click at [910, 174] on img at bounding box center [914, 141] width 65 height 65
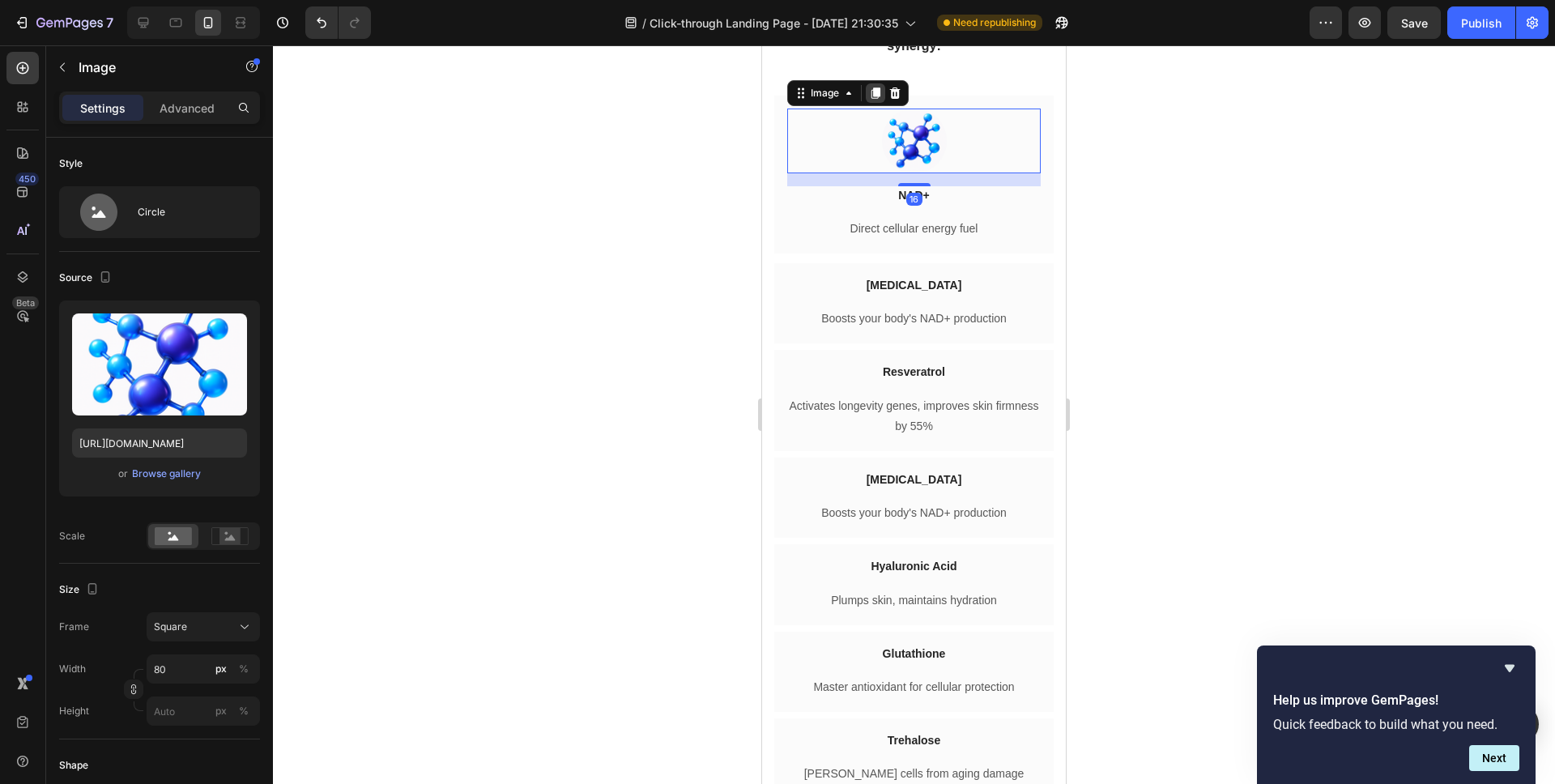
click at [873, 99] on icon at bounding box center [875, 93] width 9 height 11
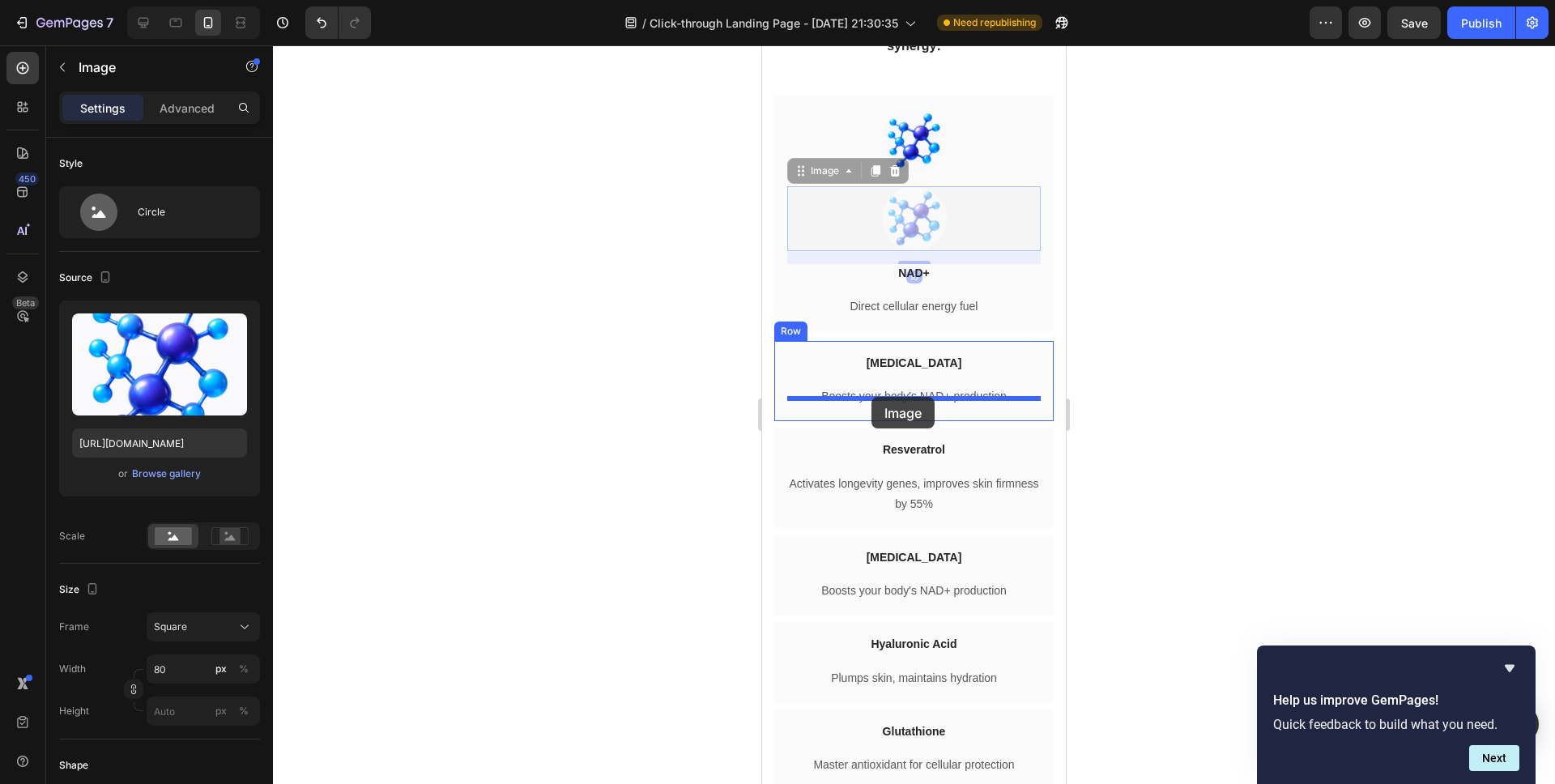
drag, startPoint x: 804, startPoint y: 221, endPoint x: 871, endPoint y: 397, distance: 188.3
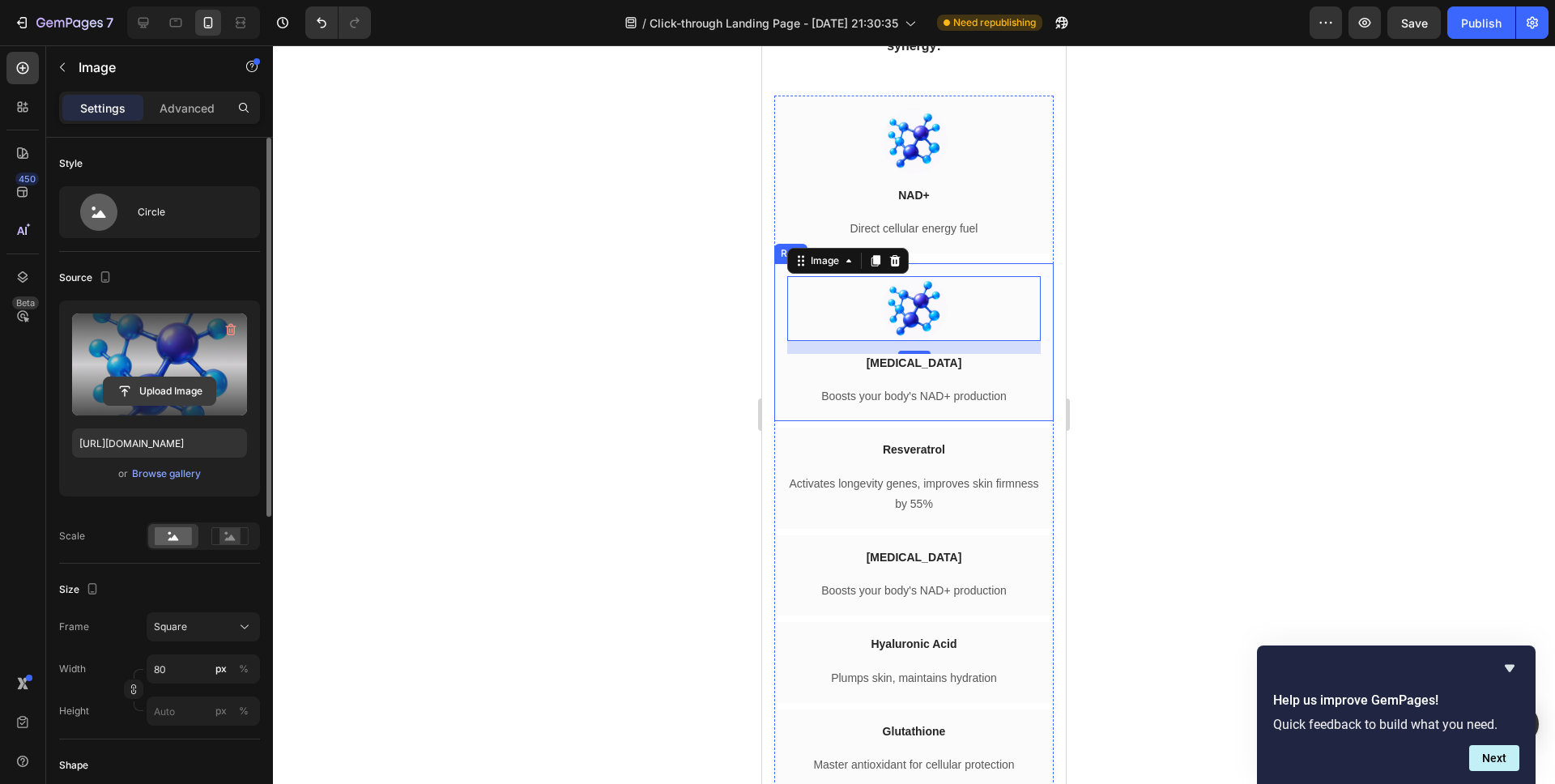
click at [148, 397] on input "file" at bounding box center [159, 391] width 112 height 28
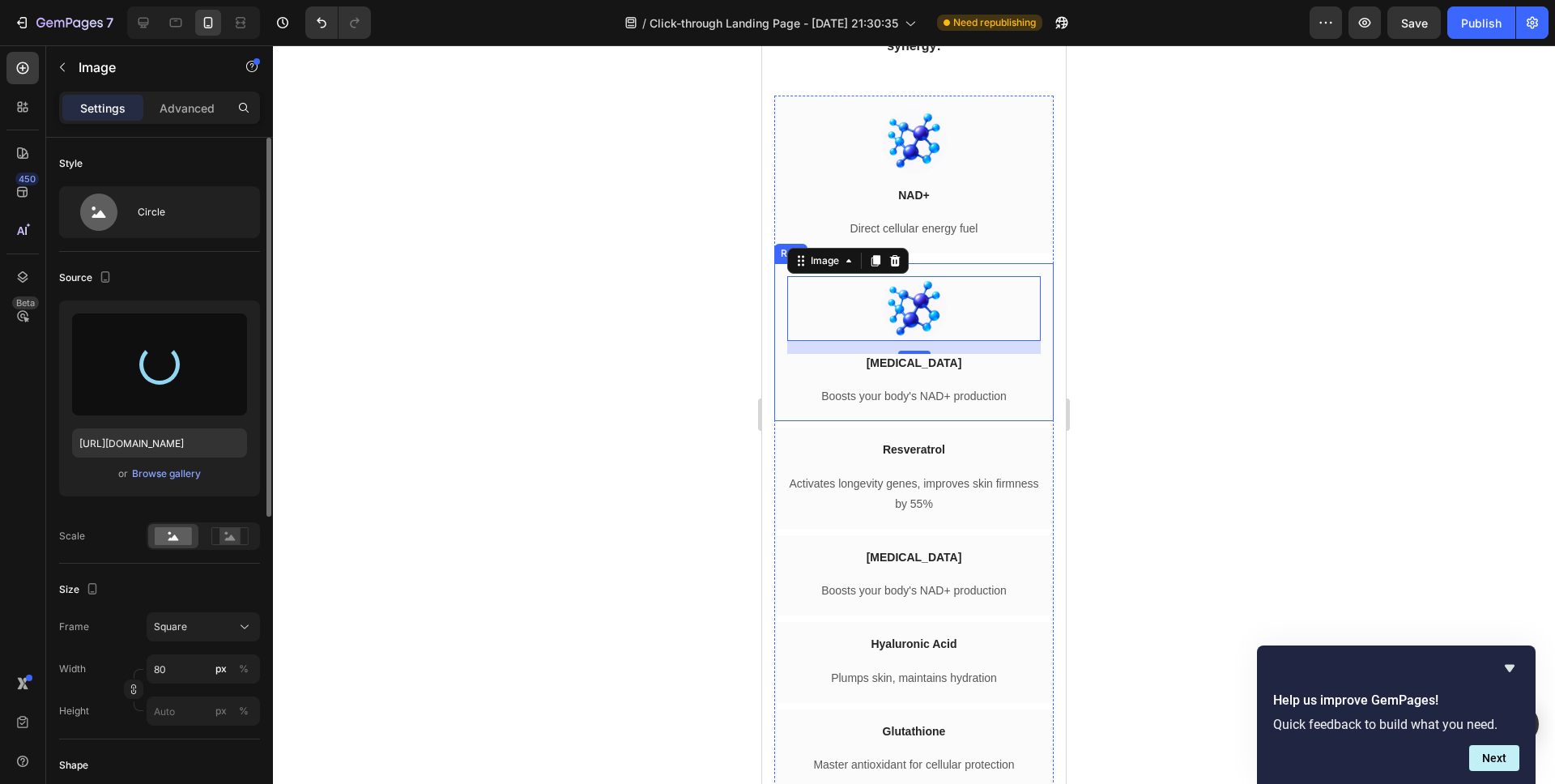
click at [644, 362] on div at bounding box center [914, 415] width 1282 height 738
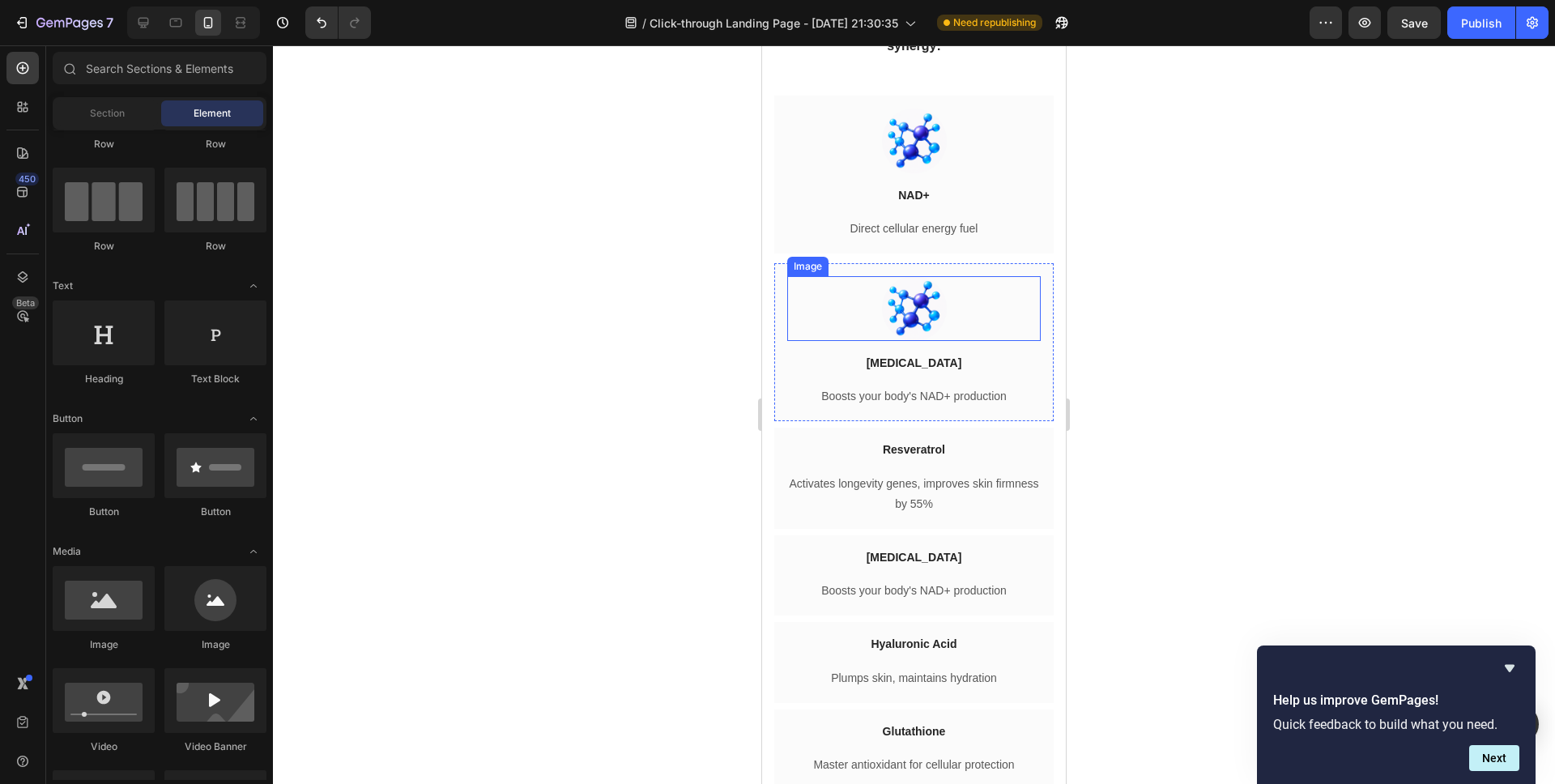
click at [904, 341] on img at bounding box center [914, 308] width 65 height 65
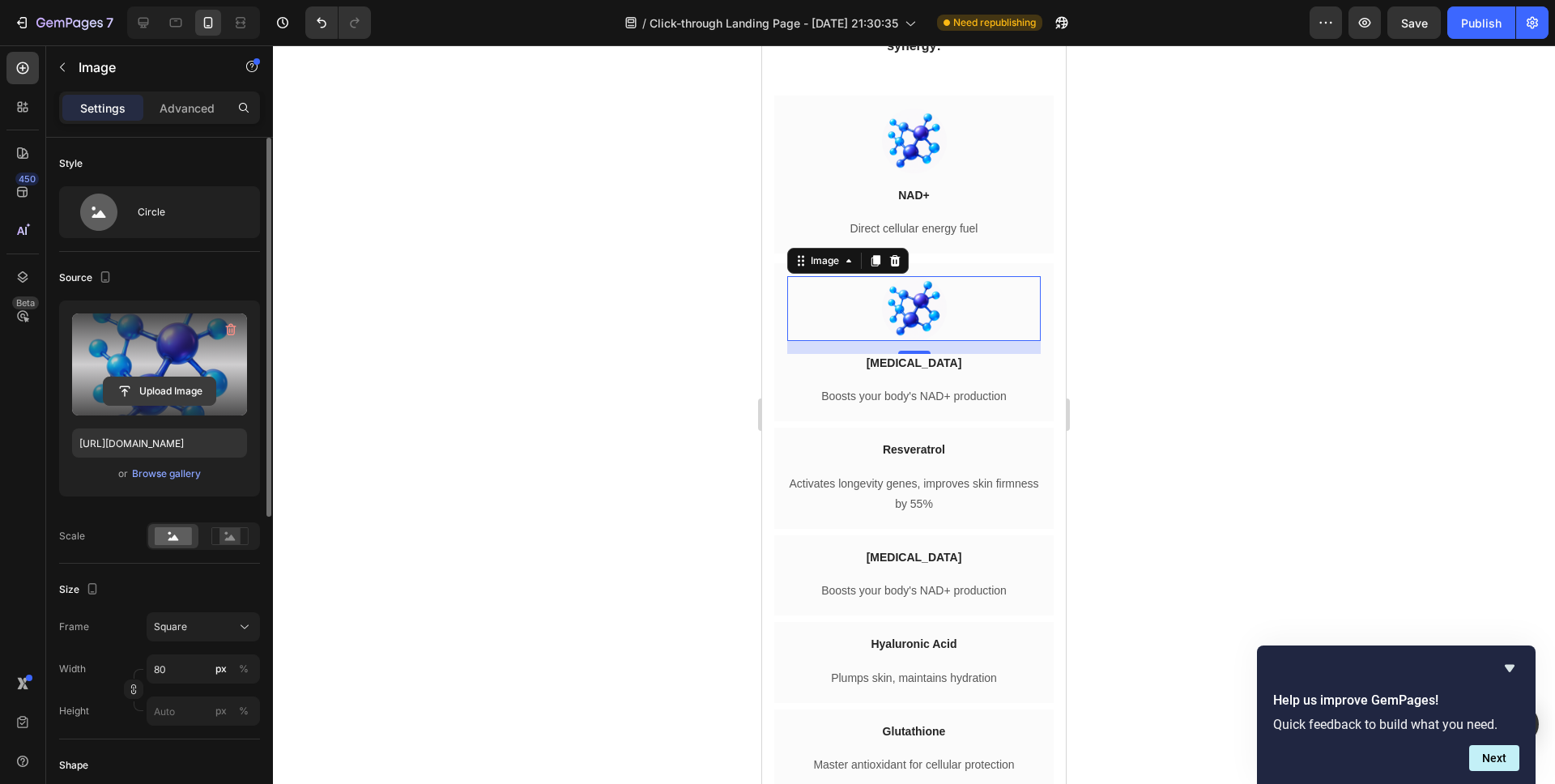
click at [143, 395] on input "file" at bounding box center [159, 391] width 112 height 28
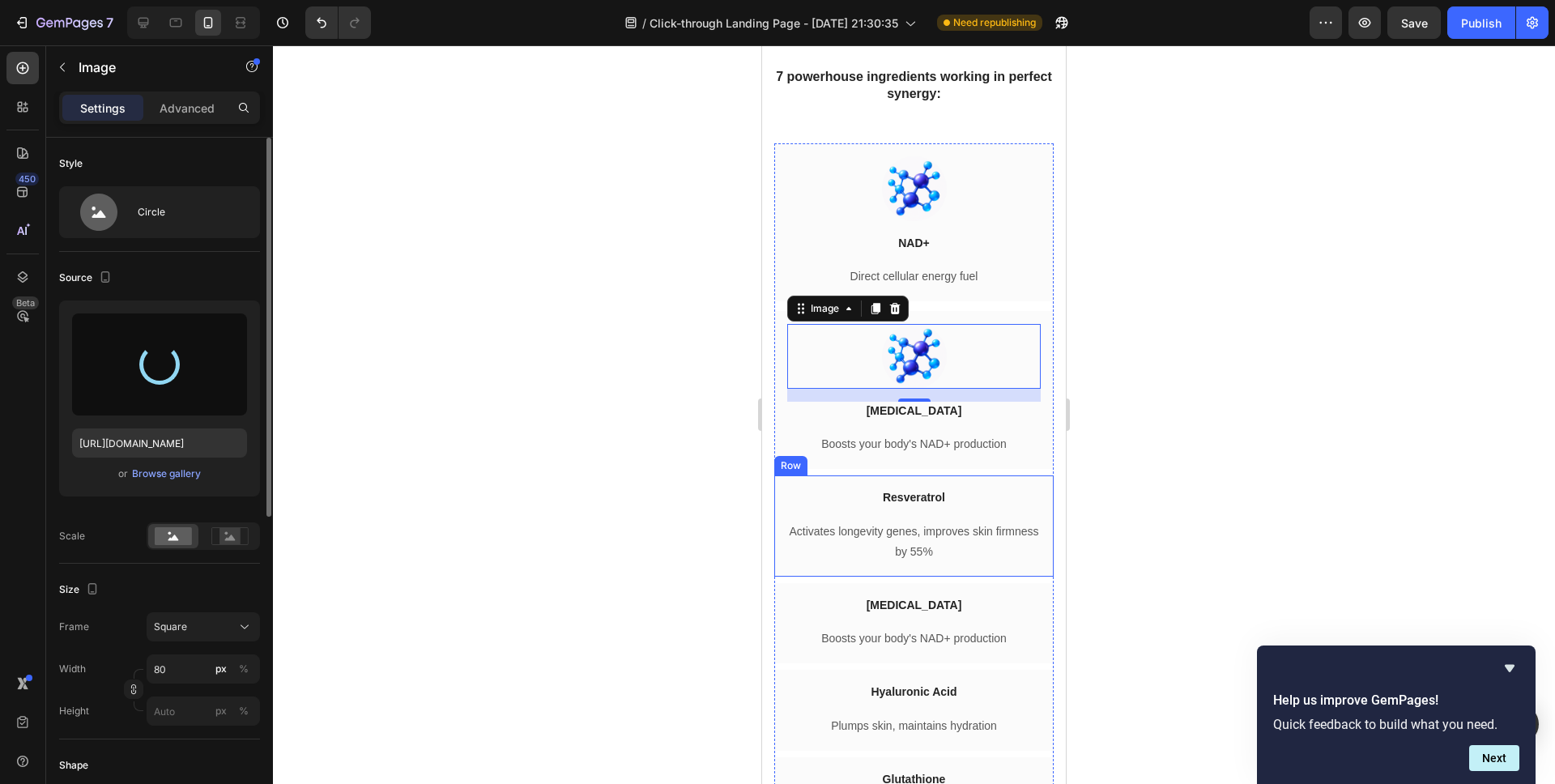
scroll to position [3935, 0]
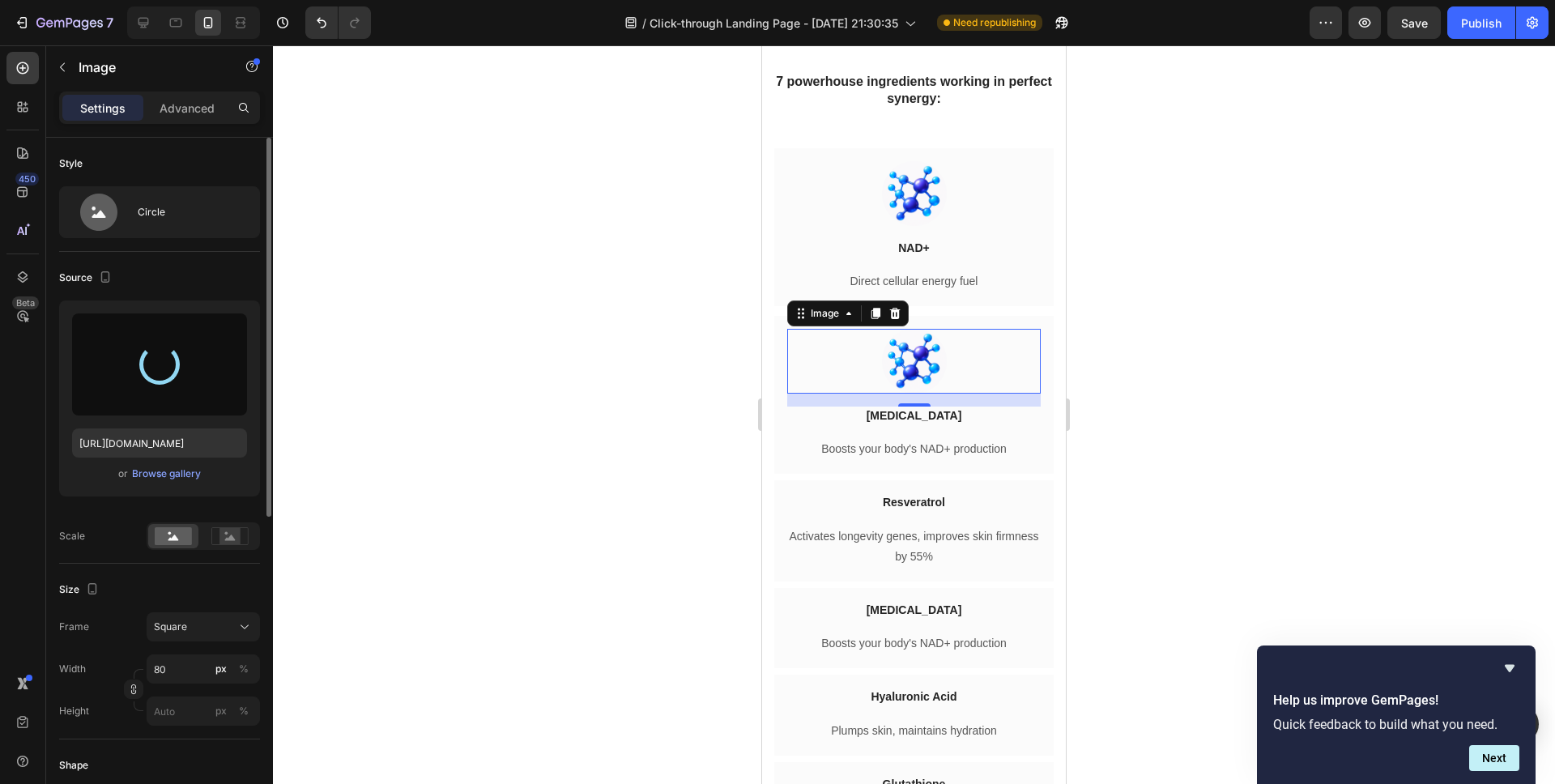
type input "https://cdn.shopify.com/s/files/1/0693/4341/2406/files/gempages_570282855607829…"
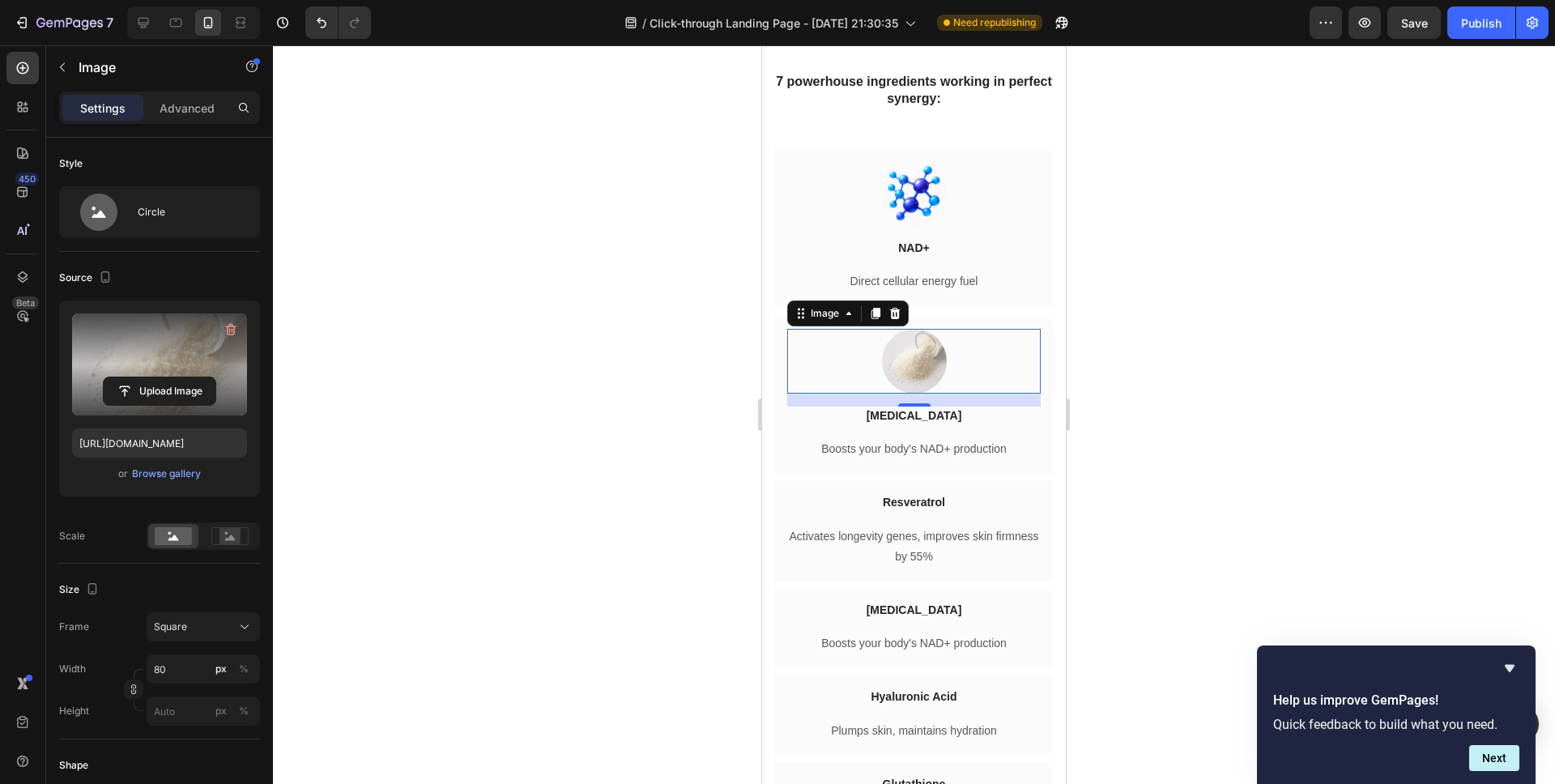
click at [490, 417] on div at bounding box center [914, 415] width 1282 height 738
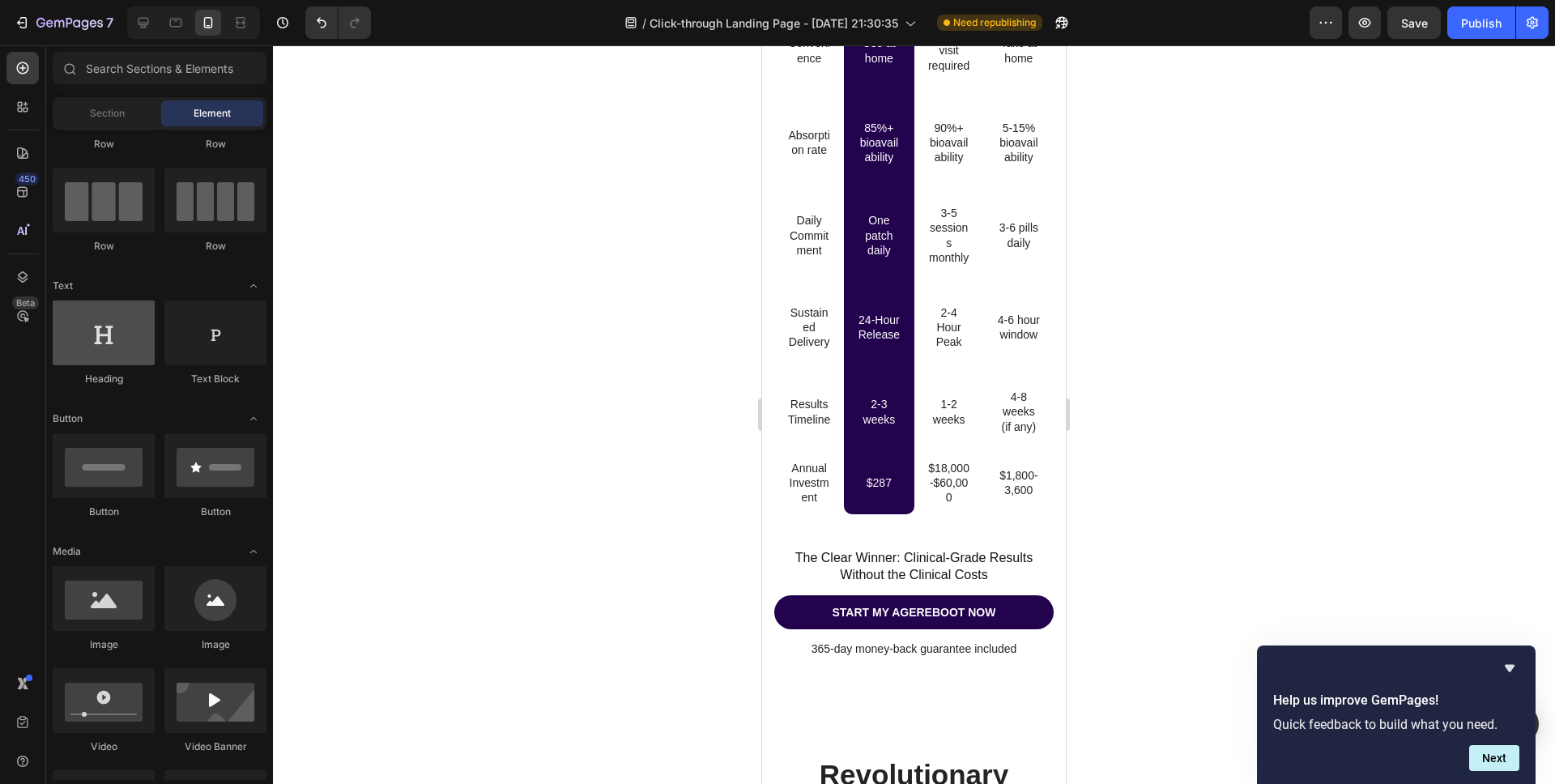
scroll to position [6929, 0]
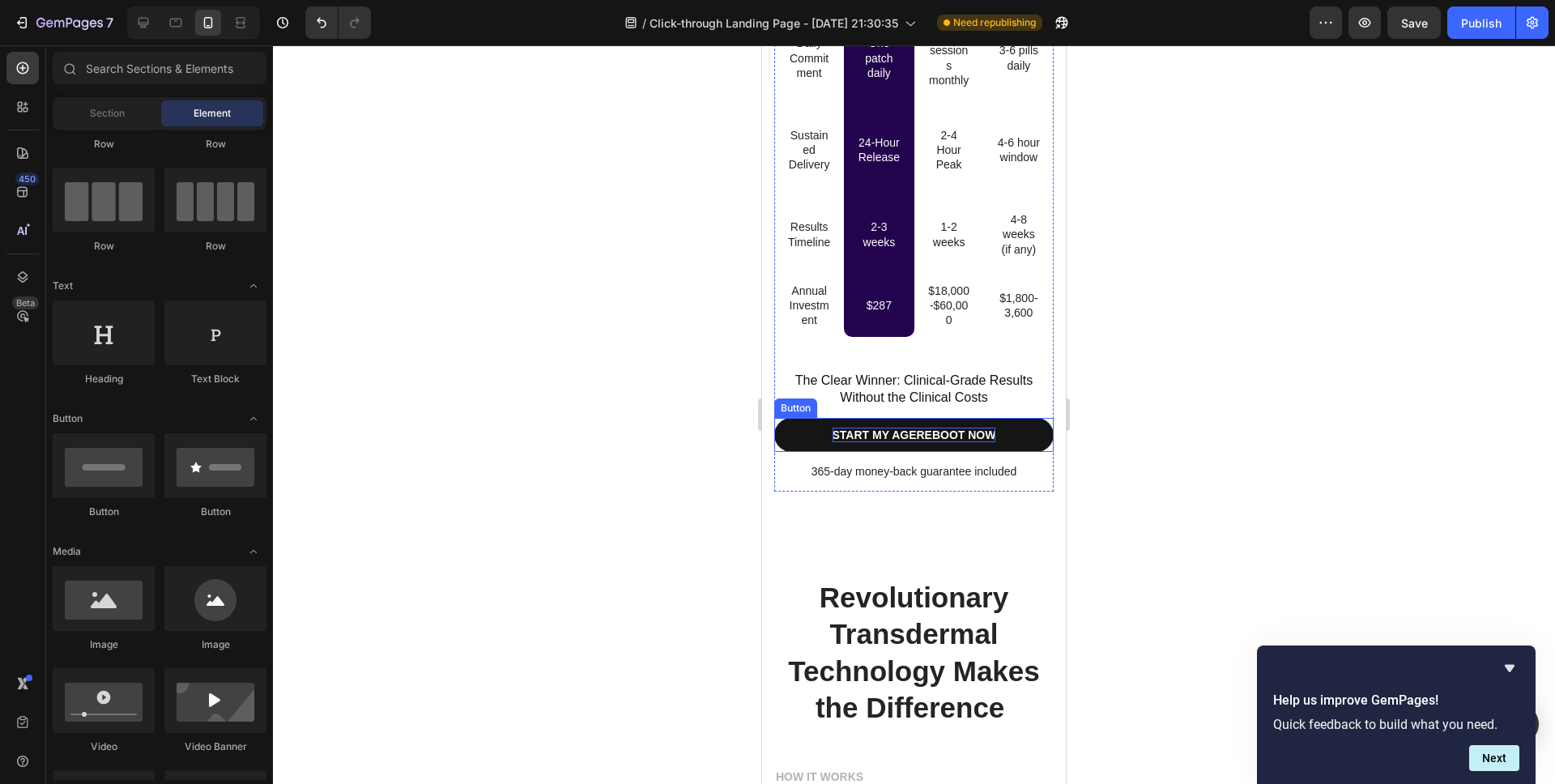
click at [918, 440] on p "START MY AGEREBOOT NOW" at bounding box center [914, 434] width 164 height 14
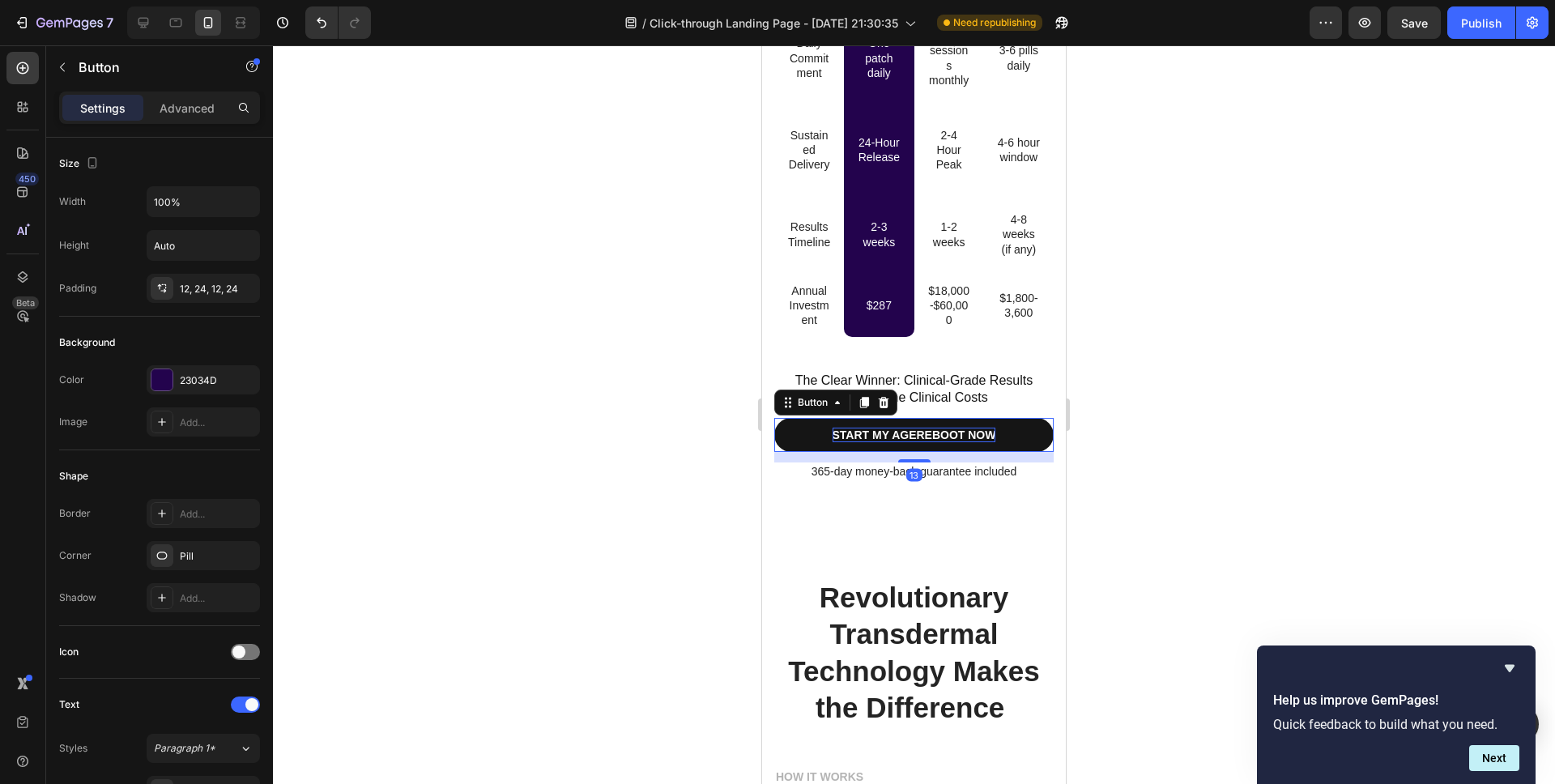
click at [917, 438] on p "START MY AGEREBOOT NOW" at bounding box center [914, 434] width 164 height 14
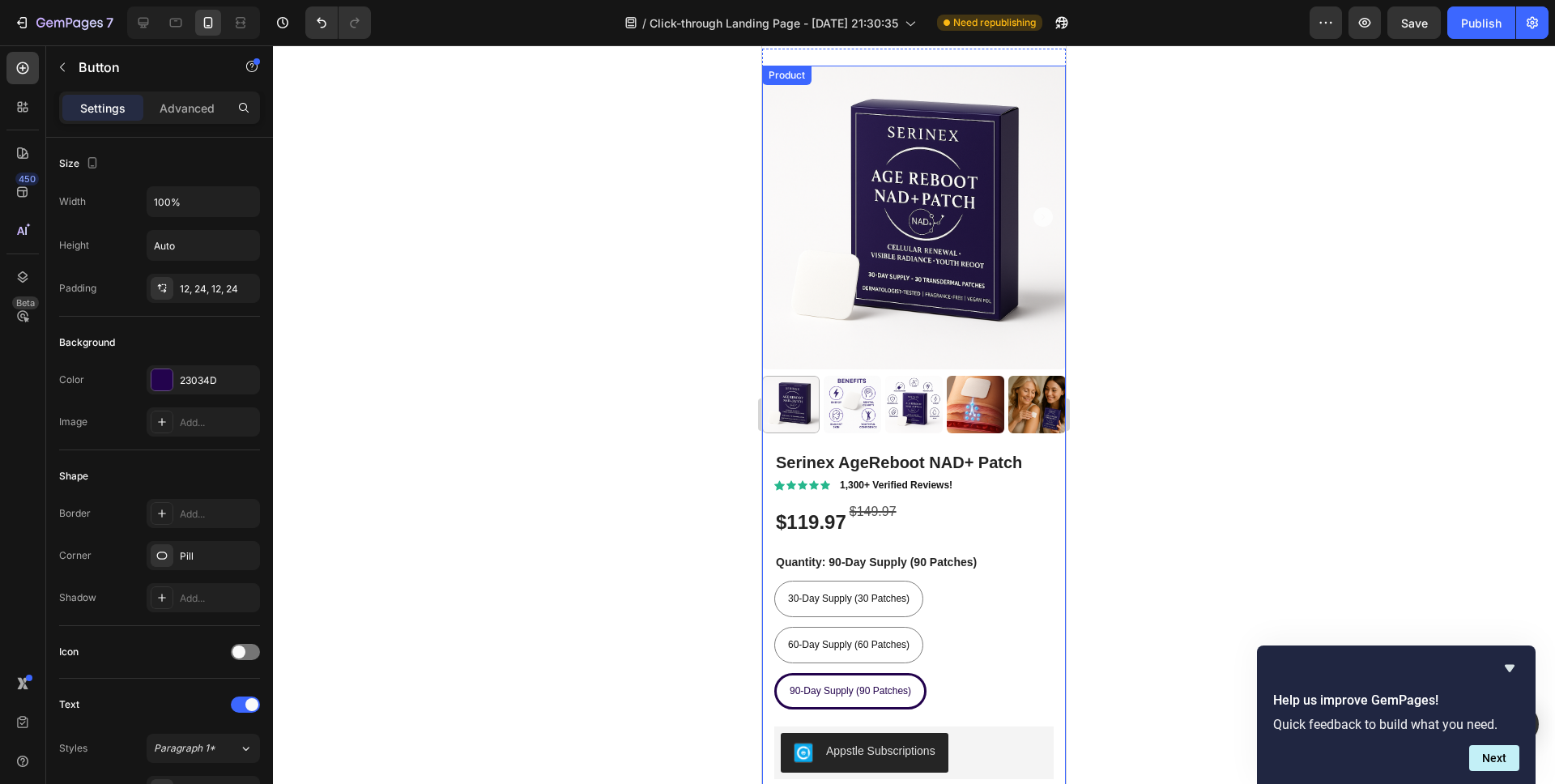
scroll to position [9247, 0]
